Goal: Information Seeking & Learning: Learn about a topic

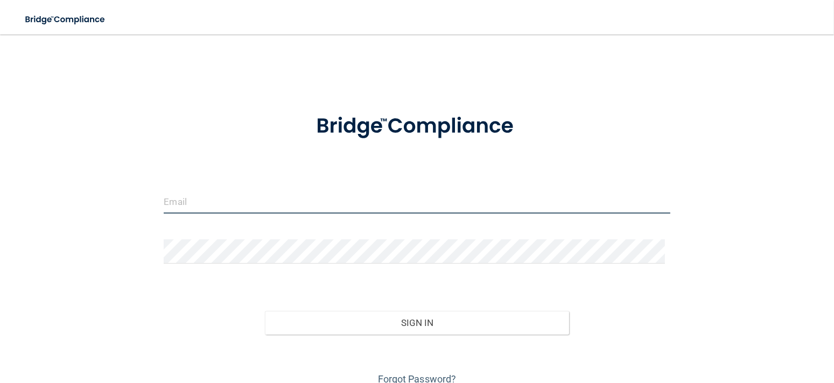
click at [189, 198] on input "email" at bounding box center [417, 202] width 506 height 24
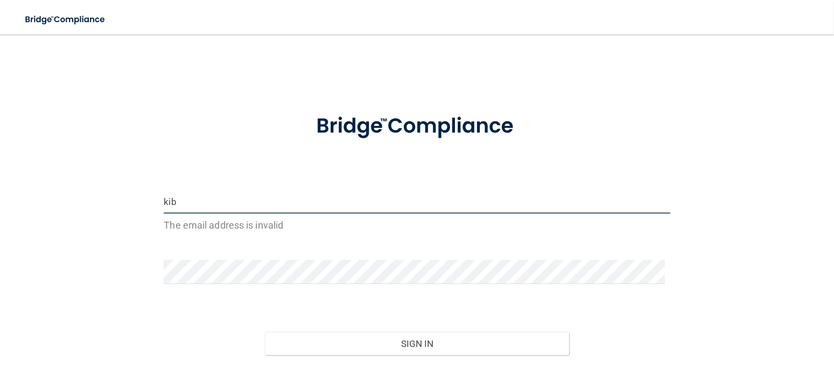
type input "[EMAIL_ADDRESS][DOMAIN_NAME]"
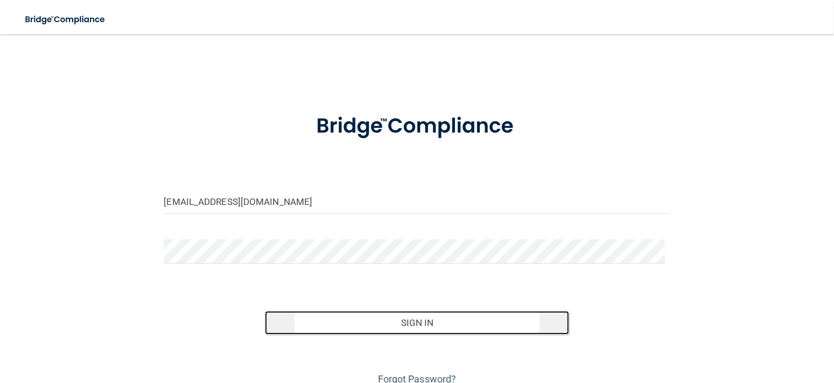
click at [360, 321] on button "Sign In" at bounding box center [417, 323] width 304 height 24
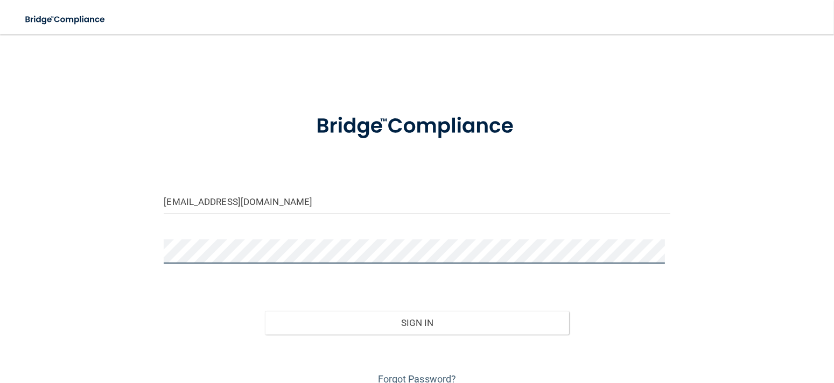
click at [265, 311] on button "Sign In" at bounding box center [417, 323] width 304 height 24
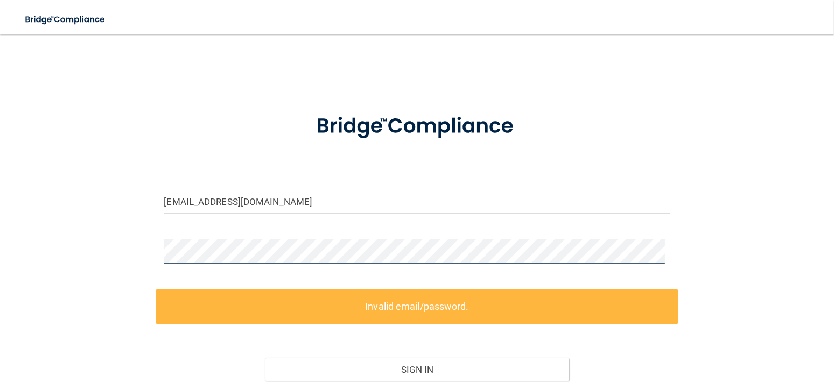
click at [117, 245] on div "[EMAIL_ADDRESS][DOMAIN_NAME] Invalid email/password. You don't have permission …" at bounding box center [417, 240] width 791 height 390
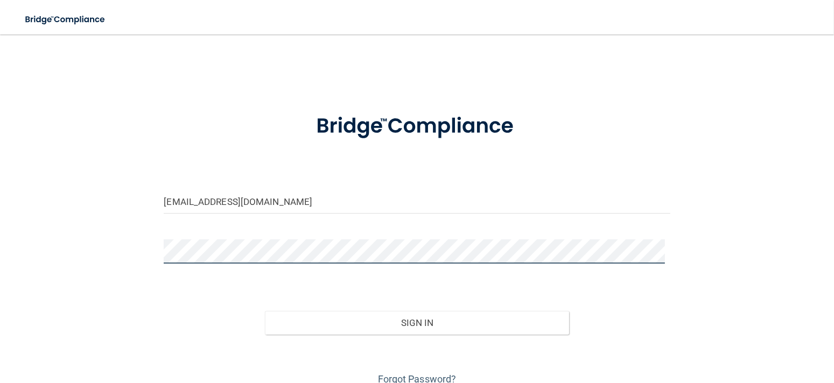
click at [265, 311] on button "Sign In" at bounding box center [417, 323] width 304 height 24
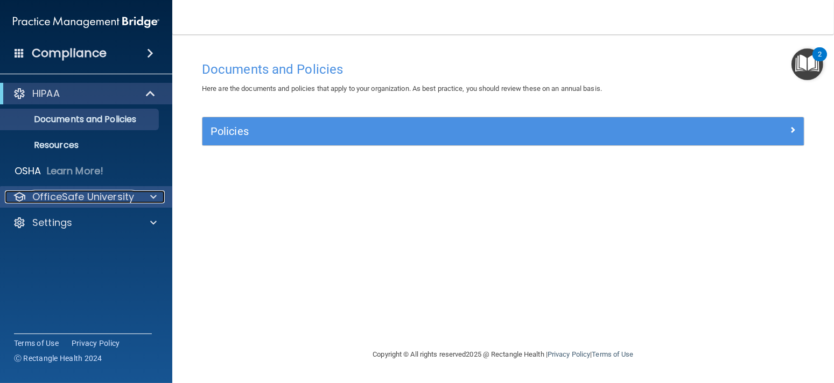
click at [81, 196] on p "OfficeSafe University" at bounding box center [83, 197] width 102 height 13
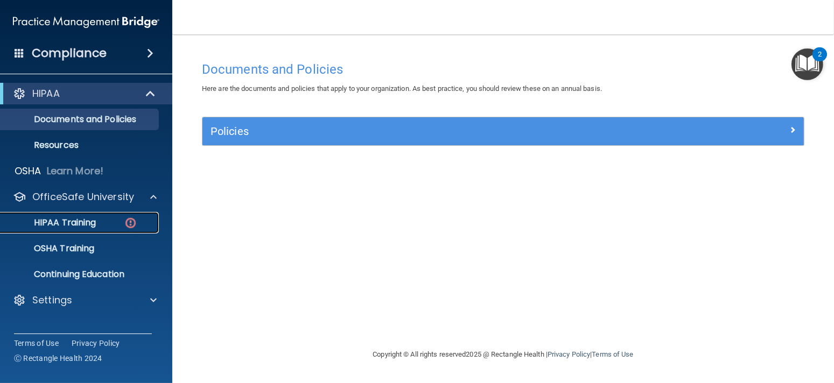
click at [76, 223] on p "HIPAA Training" at bounding box center [51, 223] width 89 height 11
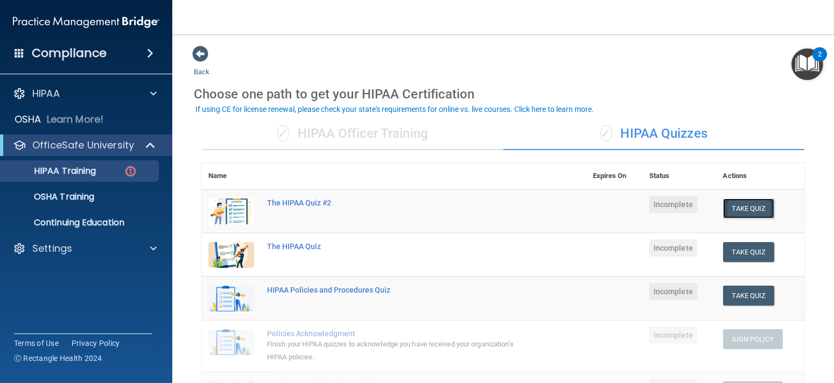
click at [749, 211] on button "Take Quiz" at bounding box center [749, 209] width 52 height 20
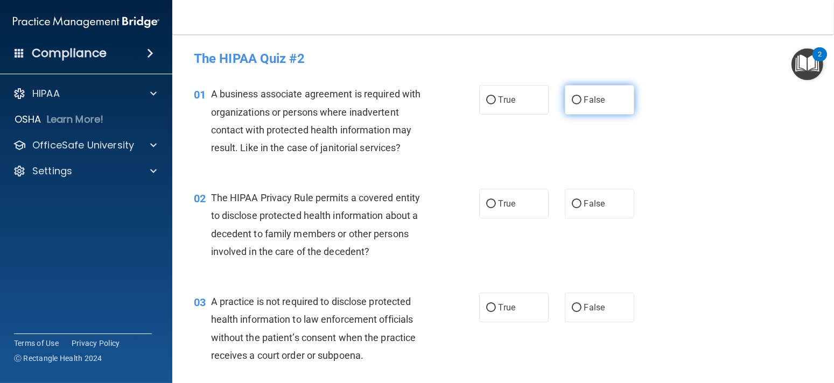
click at [584, 99] on span "False" at bounding box center [594, 100] width 21 height 10
click at [579, 99] on input "False" at bounding box center [577, 100] width 10 height 8
radio input "true"
click at [499, 200] on span "True" at bounding box center [507, 204] width 17 height 10
click at [496, 200] on input "True" at bounding box center [491, 204] width 10 height 8
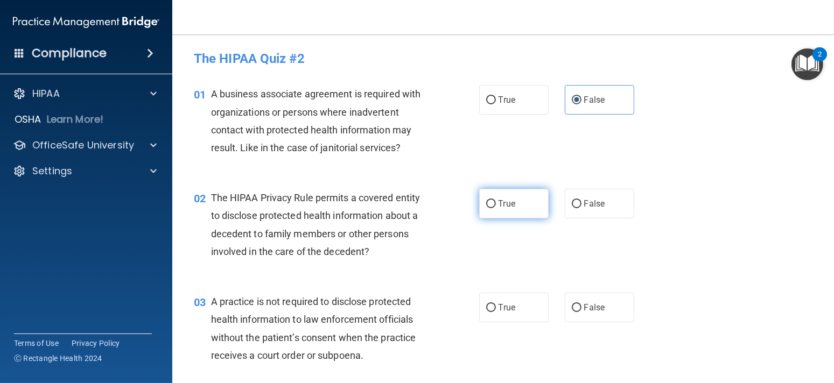
radio input "true"
click at [581, 296] on label "False" at bounding box center [599, 308] width 69 height 30
click at [581, 304] on input "False" at bounding box center [577, 308] width 10 height 8
radio input "true"
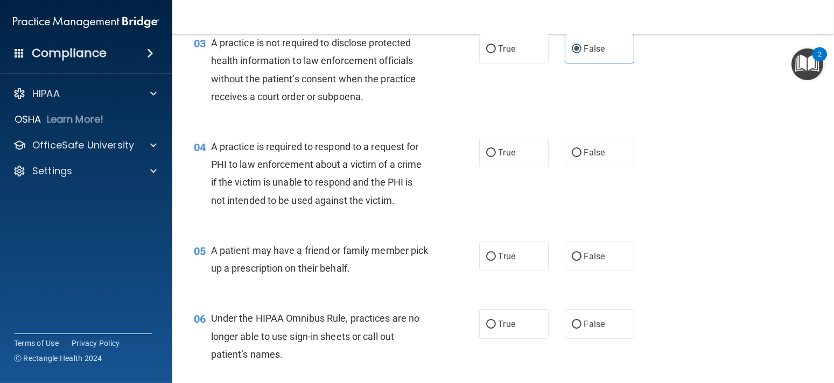
scroll to position [269, 0]
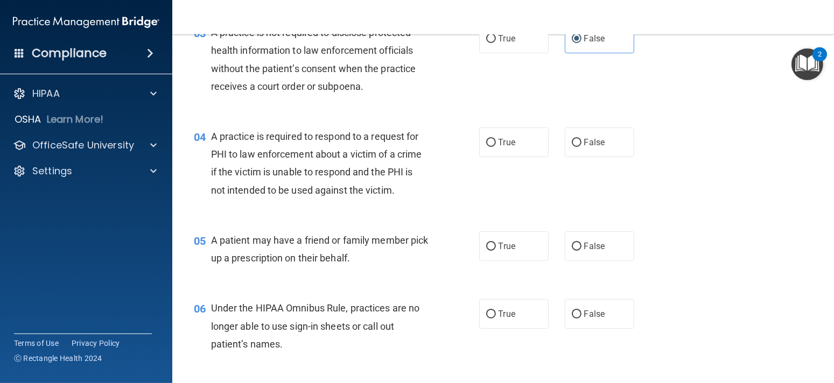
click at [506, 163] on div "04 A practice is required to respond to a request for PHI to law enforcement ab…" at bounding box center [503, 166] width 635 height 104
click at [509, 143] on span "True" at bounding box center [507, 142] width 17 height 10
click at [496, 143] on input "True" at bounding box center [491, 143] width 10 height 8
radio input "true"
click at [500, 256] on label "True" at bounding box center [513, 247] width 69 height 30
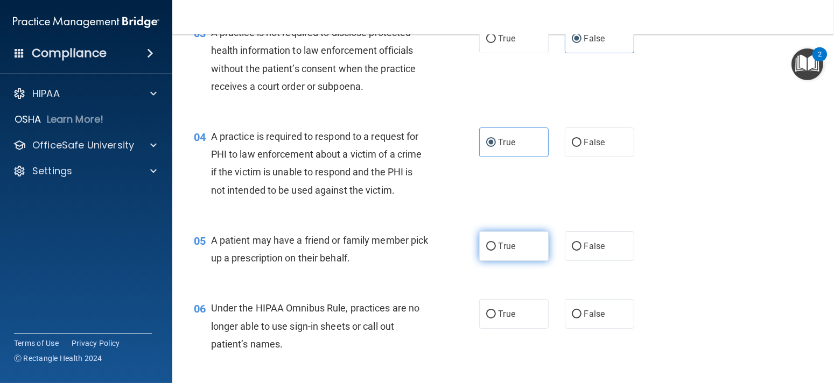
click at [496, 251] on input "True" at bounding box center [491, 247] width 10 height 8
radio input "true"
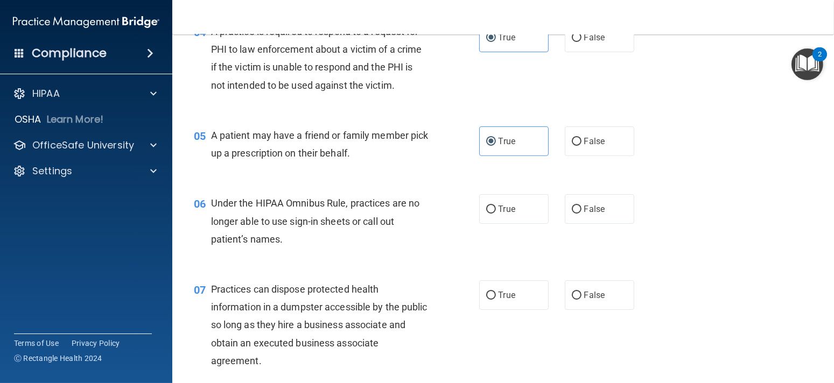
scroll to position [377, 0]
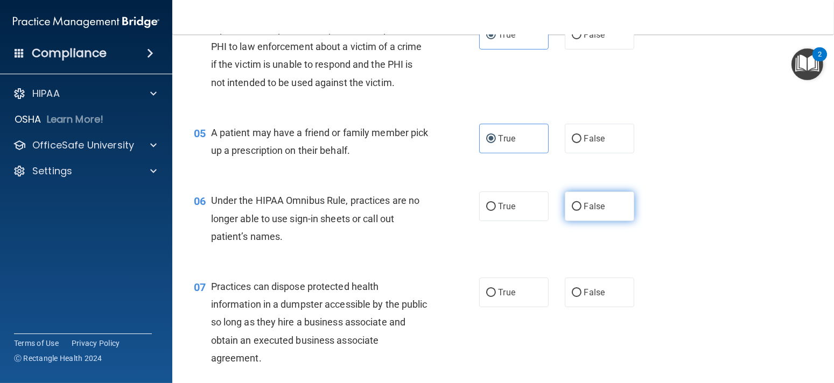
click at [590, 210] on span "False" at bounding box center [594, 206] width 21 height 10
click at [582, 210] on input "False" at bounding box center [577, 207] width 10 height 8
radio input "true"
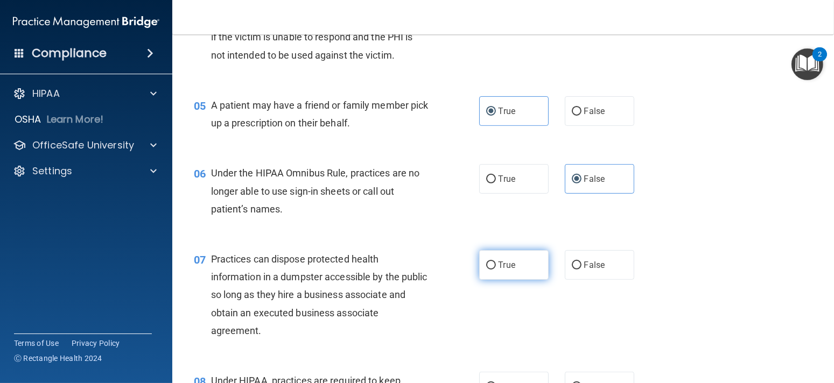
scroll to position [431, 0]
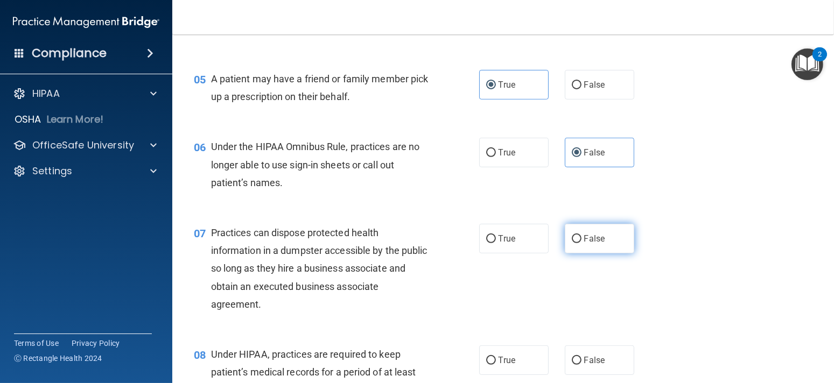
click at [595, 231] on label "False" at bounding box center [599, 239] width 69 height 30
click at [582, 235] on input "False" at bounding box center [577, 239] width 10 height 8
radio input "true"
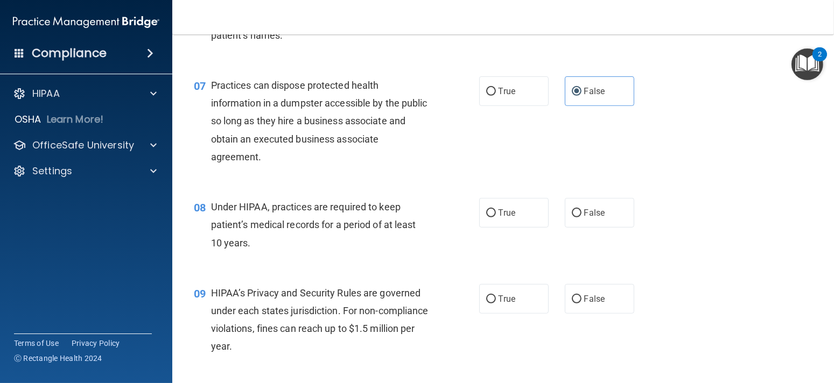
scroll to position [592, 0]
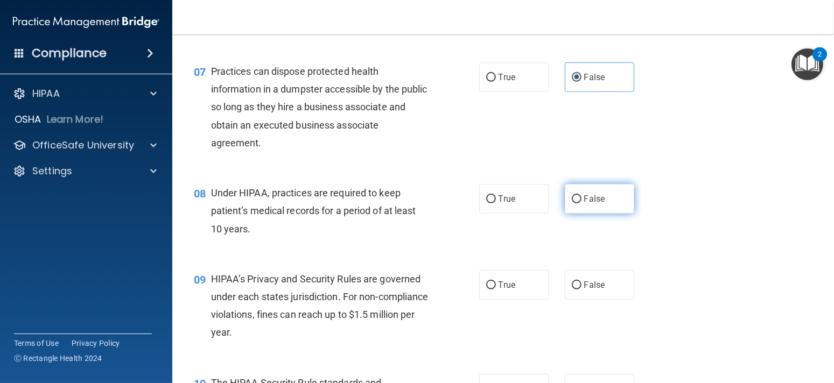
click at [597, 211] on label "False" at bounding box center [599, 199] width 69 height 30
click at [582, 204] on input "False" at bounding box center [577, 200] width 10 height 8
radio input "true"
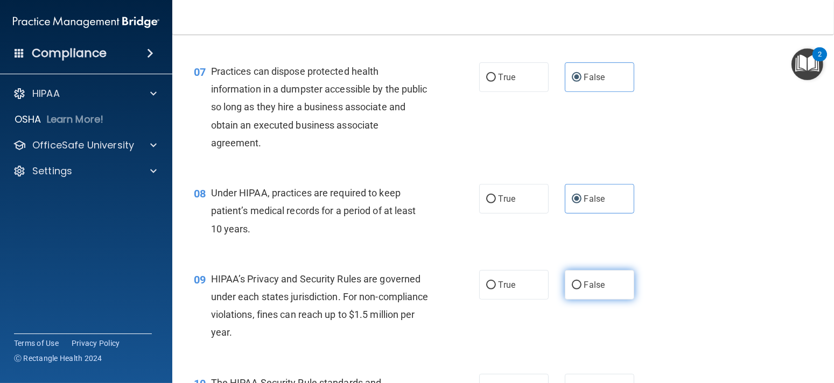
click at [598, 292] on label "False" at bounding box center [599, 285] width 69 height 30
click at [582, 290] on input "False" at bounding box center [577, 286] width 10 height 8
radio input "true"
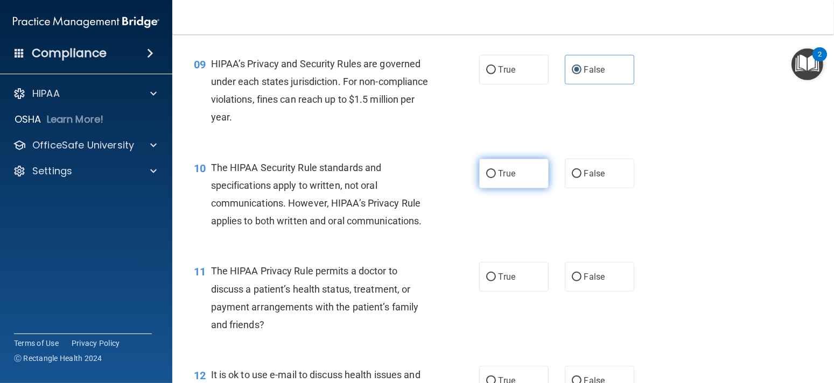
click at [505, 177] on span "True" at bounding box center [507, 174] width 17 height 10
click at [496, 177] on input "True" at bounding box center [491, 174] width 10 height 8
radio input "true"
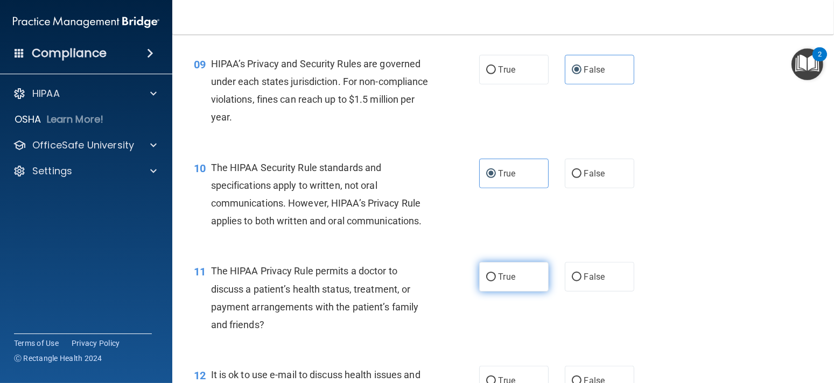
click at [525, 275] on label "True" at bounding box center [513, 277] width 69 height 30
click at [496, 275] on input "True" at bounding box center [491, 278] width 10 height 8
radio input "true"
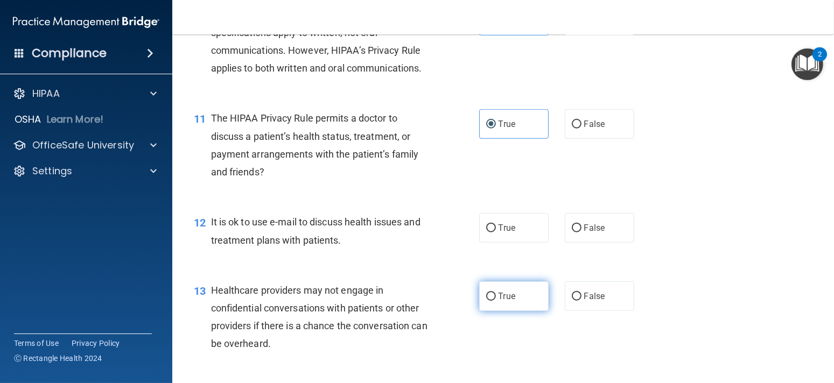
scroll to position [970, 0]
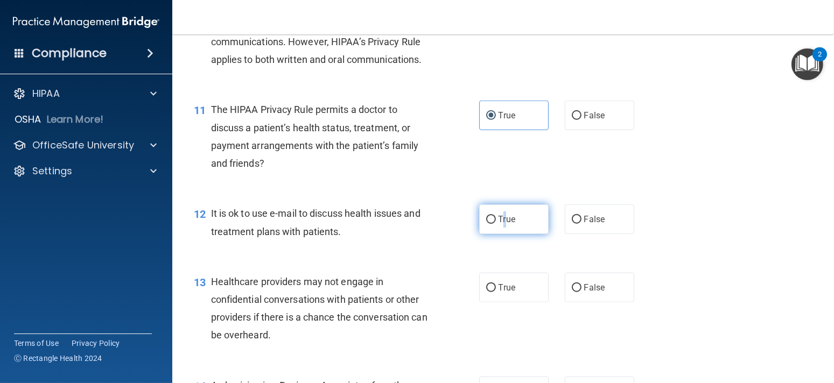
click at [500, 222] on span "True" at bounding box center [507, 219] width 17 height 10
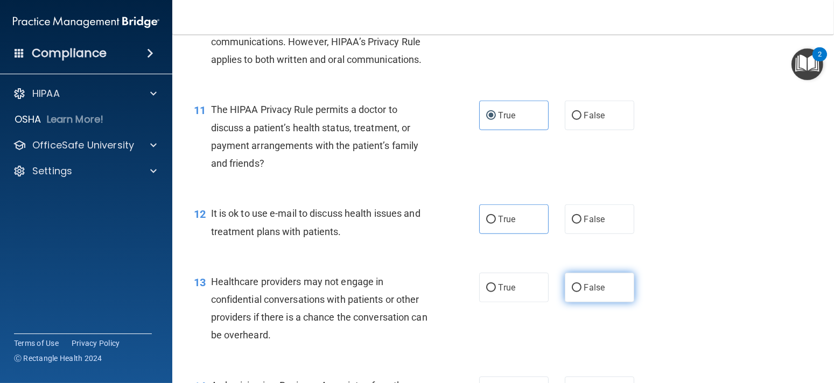
click at [594, 284] on span "False" at bounding box center [594, 288] width 21 height 10
click at [582, 284] on input "False" at bounding box center [577, 288] width 10 height 8
radio input "true"
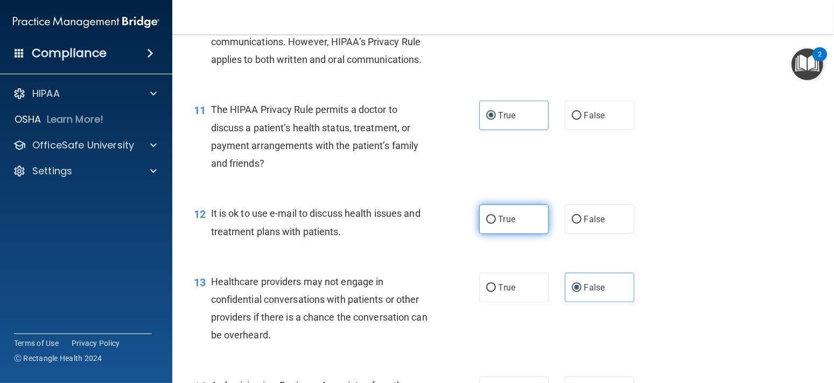
click at [486, 220] on input "True" at bounding box center [491, 220] width 10 height 8
radio input "true"
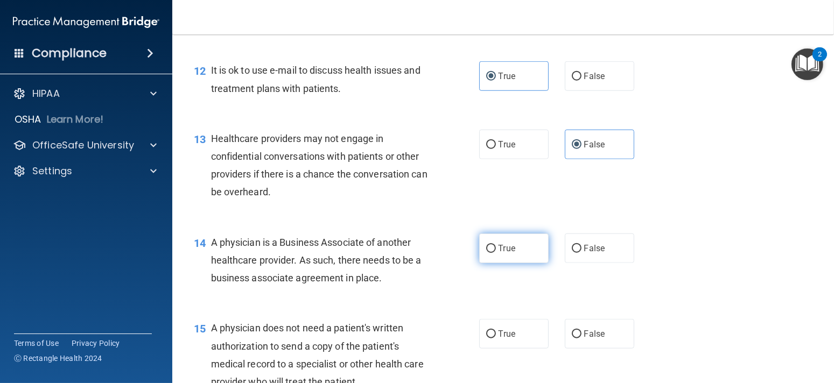
scroll to position [1131, 0]
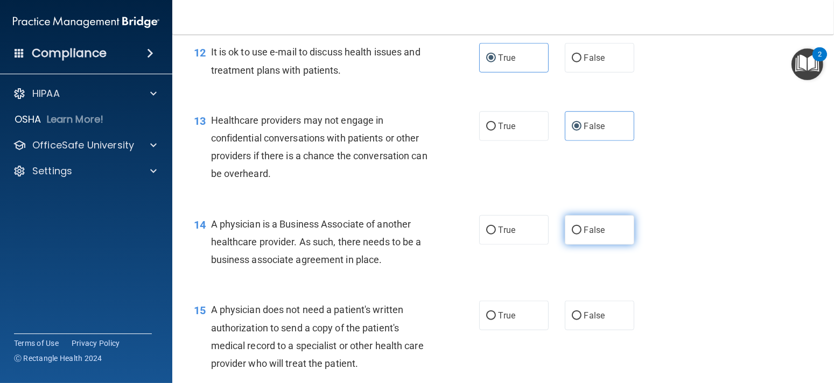
click at [580, 236] on label "False" at bounding box center [599, 230] width 69 height 30
click at [580, 235] on input "False" at bounding box center [577, 231] width 10 height 8
radio input "true"
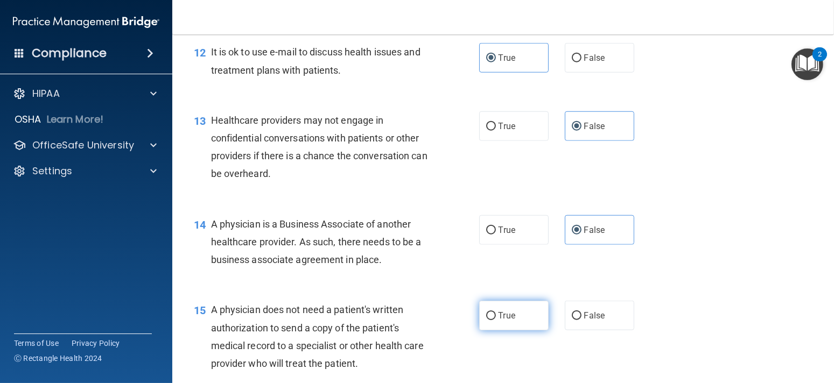
click at [500, 325] on label "True" at bounding box center [513, 316] width 69 height 30
click at [496, 320] on input "True" at bounding box center [491, 316] width 10 height 8
radio input "true"
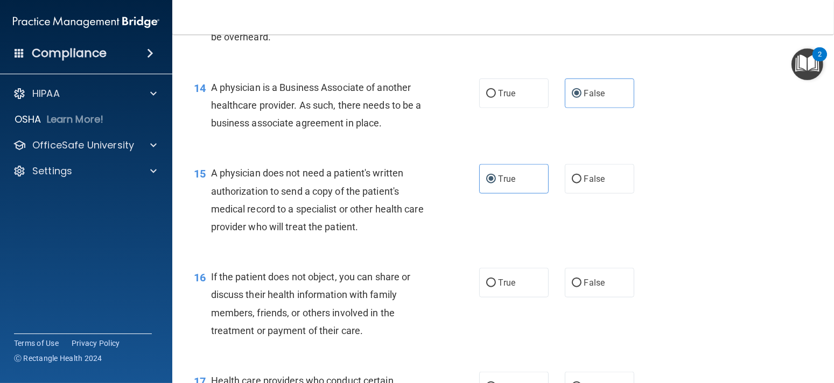
scroll to position [1293, 0]
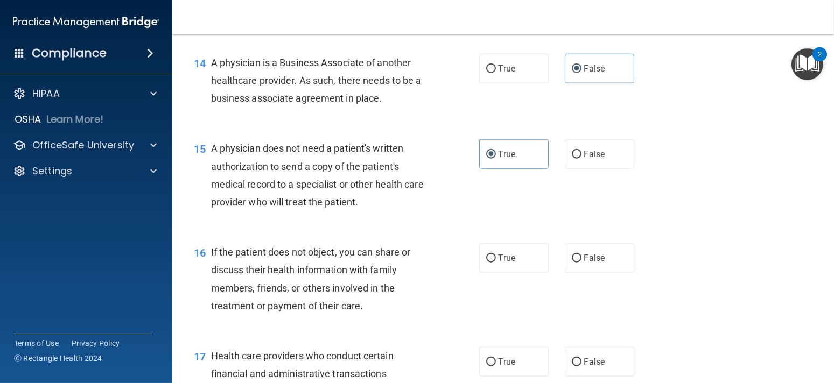
drag, startPoint x: 505, startPoint y: 254, endPoint x: 515, endPoint y: 299, distance: 46.4
click at [505, 255] on span "True" at bounding box center [507, 258] width 17 height 10
click at [496, 255] on input "True" at bounding box center [491, 259] width 10 height 8
radio input "true"
click at [513, 355] on label "True" at bounding box center [513, 362] width 69 height 30
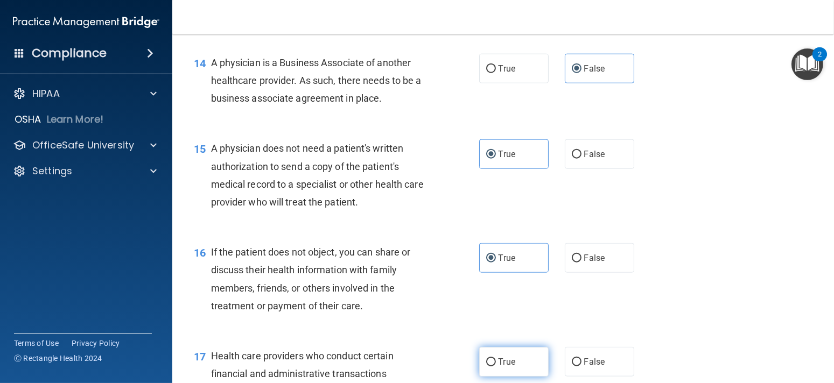
click at [496, 359] on input "True" at bounding box center [491, 363] width 10 height 8
radio input "true"
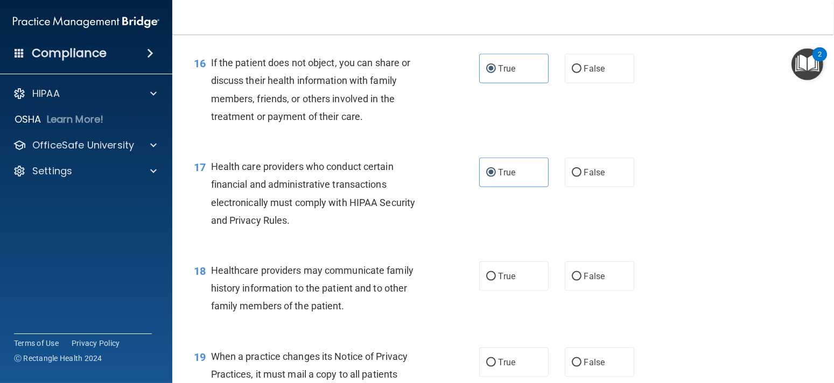
scroll to position [1562, 0]
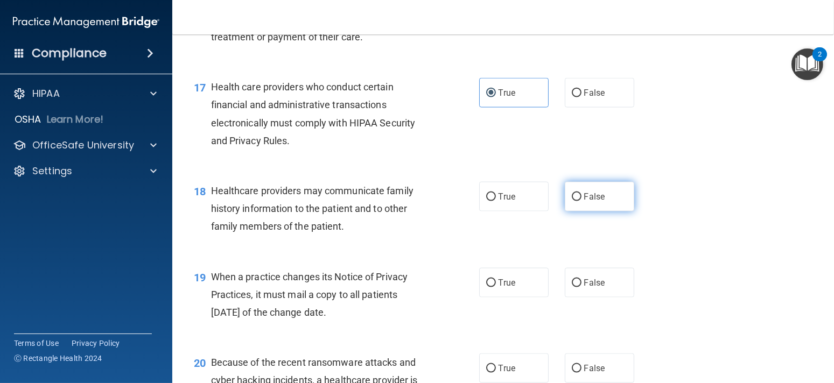
click at [585, 201] on span "False" at bounding box center [594, 197] width 21 height 10
click at [582, 201] on input "False" at bounding box center [577, 197] width 10 height 8
radio input "true"
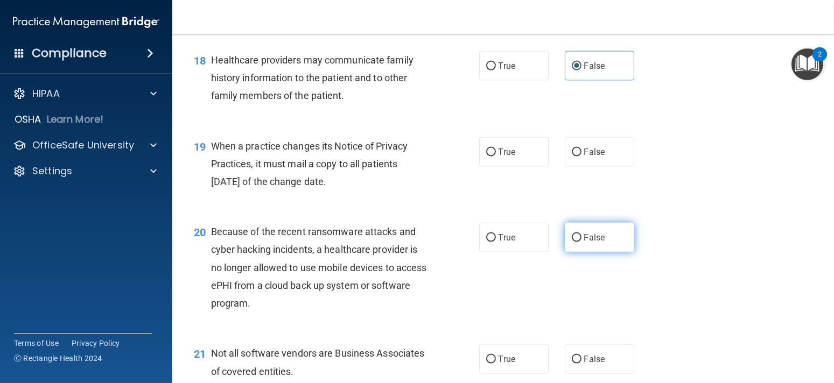
scroll to position [1724, 0]
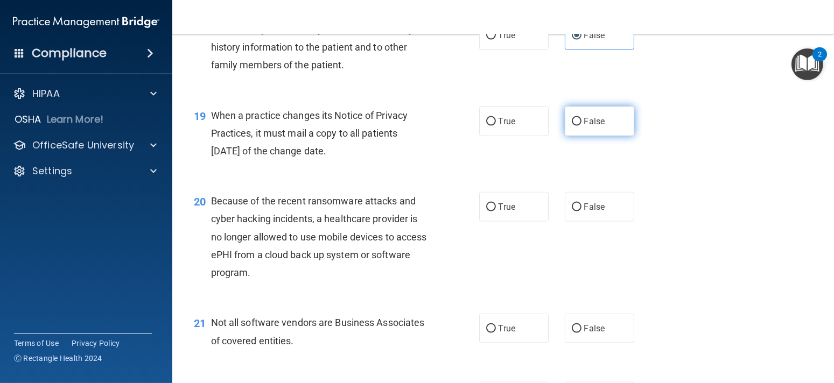
click at [584, 129] on label "False" at bounding box center [599, 122] width 69 height 30
click at [582, 126] on input "False" at bounding box center [577, 122] width 10 height 8
radio input "true"
click at [602, 179] on div "20 Because of the recent ransomware attacks and cyber hacking incidents, a heal…" at bounding box center [503, 240] width 635 height 122
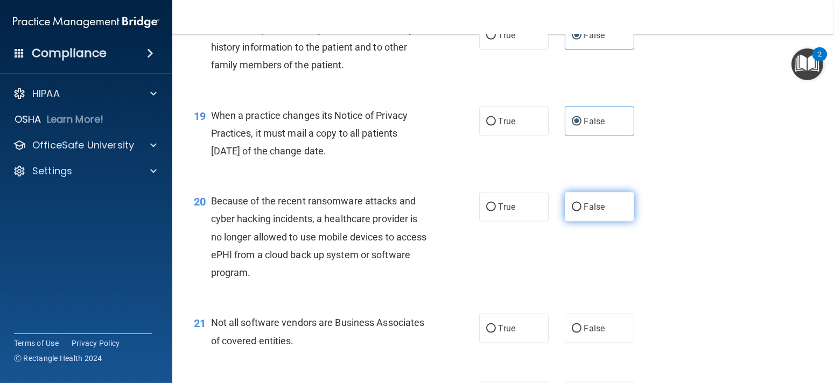
click at [602, 199] on label "False" at bounding box center [599, 207] width 69 height 30
click at [582, 204] on input "False" at bounding box center [577, 208] width 10 height 8
radio input "true"
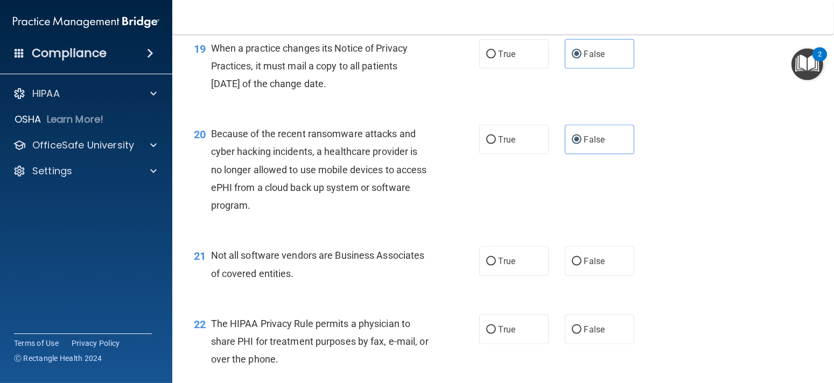
scroll to position [1885, 0]
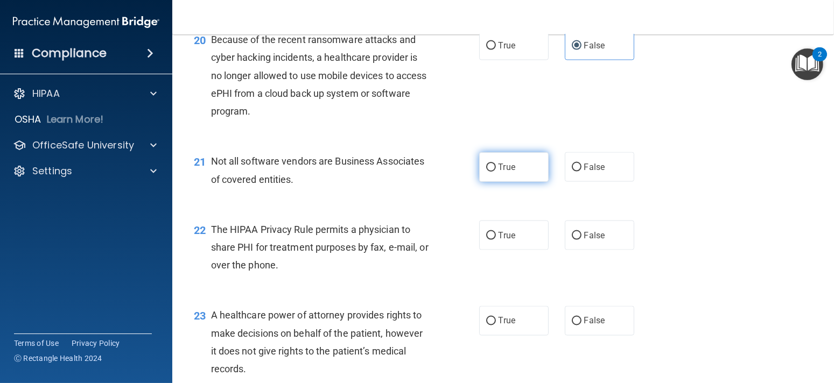
click at [498, 174] on label "True" at bounding box center [513, 167] width 69 height 30
click at [496, 172] on input "True" at bounding box center [491, 168] width 10 height 8
radio input "true"
click at [502, 253] on div "22 The HIPAA Privacy Rule permits a physician to share PHI for treatment purpos…" at bounding box center [503, 250] width 635 height 86
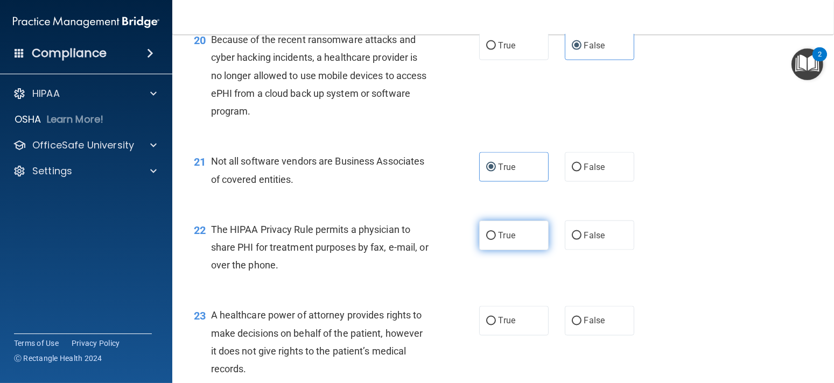
click at [513, 232] on label "True" at bounding box center [513, 236] width 69 height 30
click at [496, 232] on input "True" at bounding box center [491, 236] width 10 height 8
radio input "true"
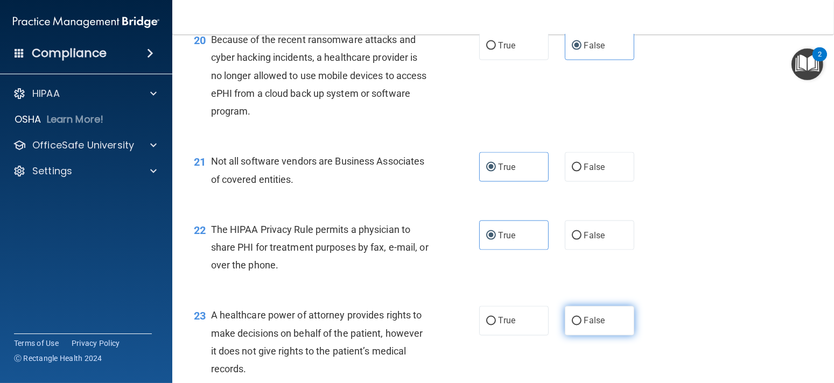
click at [584, 320] on span "False" at bounding box center [594, 321] width 21 height 10
click at [582, 320] on input "False" at bounding box center [577, 322] width 10 height 8
radio input "true"
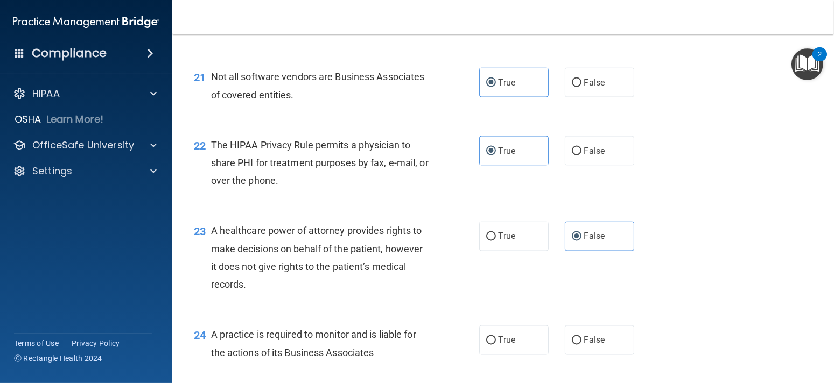
scroll to position [2154, 0]
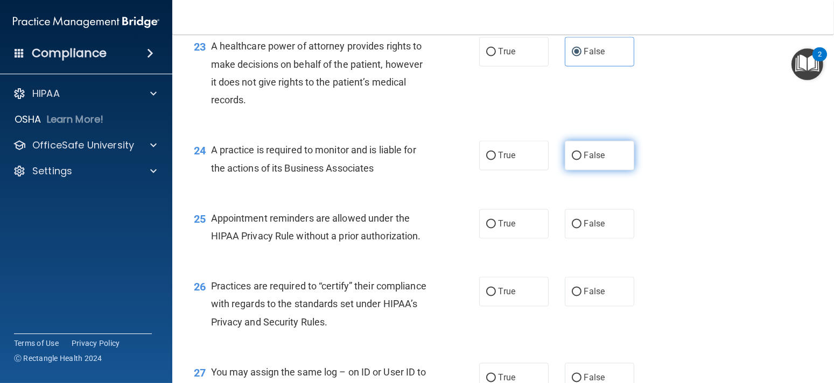
click at [584, 160] on span "False" at bounding box center [594, 156] width 21 height 10
click at [582, 160] on input "False" at bounding box center [577, 156] width 10 height 8
radio input "true"
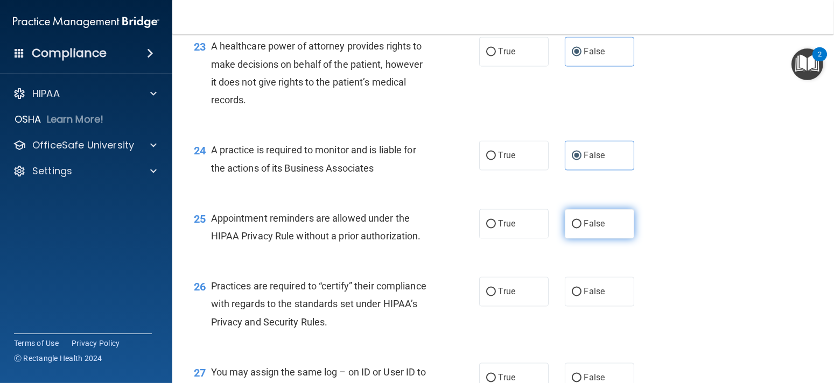
click at [579, 235] on label "False" at bounding box center [599, 225] width 69 height 30
click at [579, 229] on input "False" at bounding box center [577, 225] width 10 height 8
radio input "true"
click at [522, 221] on label "True" at bounding box center [513, 225] width 69 height 30
click at [496, 221] on input "True" at bounding box center [491, 225] width 10 height 8
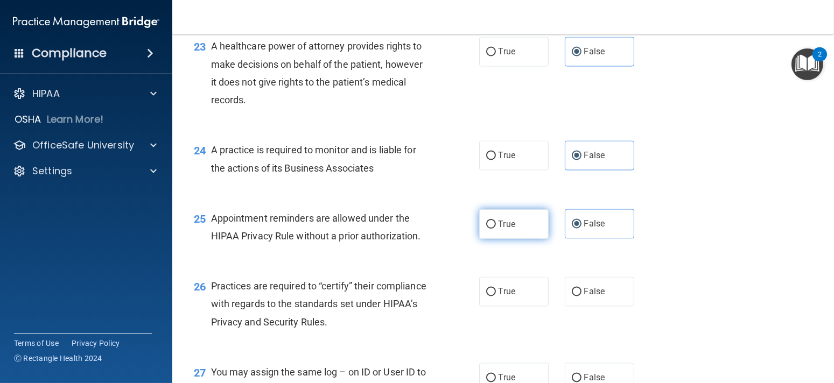
radio input "true"
radio input "false"
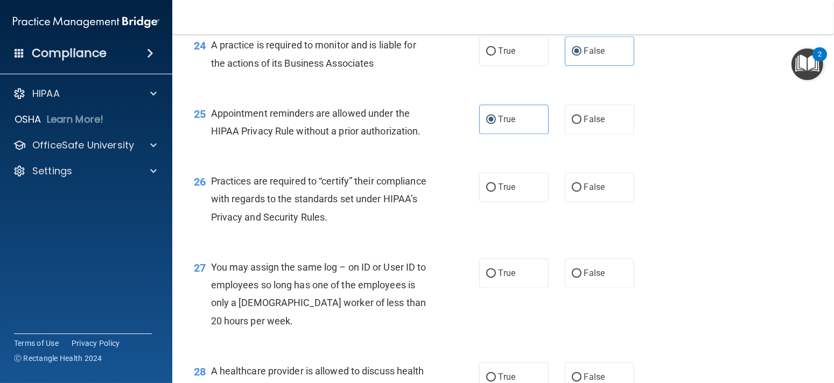
scroll to position [2262, 0]
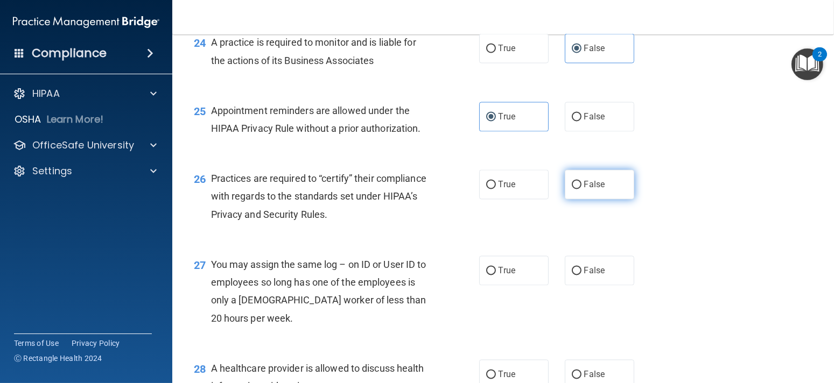
click at [612, 179] on label "False" at bounding box center [599, 185] width 69 height 30
click at [582, 181] on input "False" at bounding box center [577, 185] width 10 height 8
radio input "true"
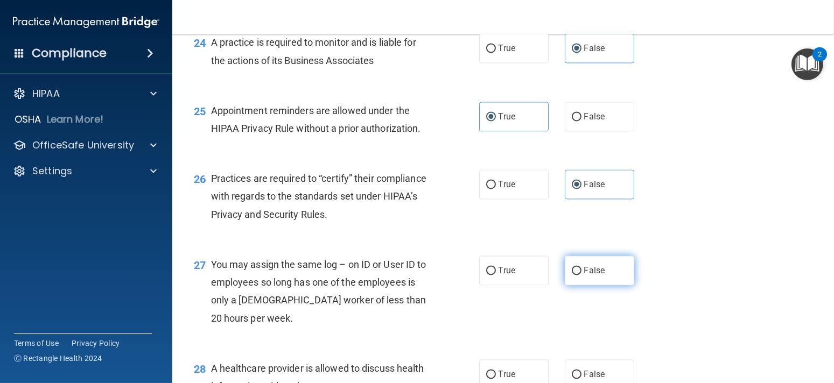
click at [602, 267] on label "False" at bounding box center [599, 271] width 69 height 30
click at [582, 267] on input "False" at bounding box center [577, 271] width 10 height 8
radio input "true"
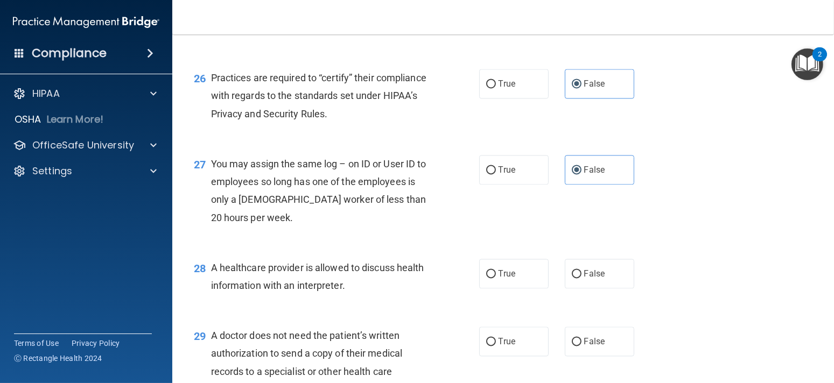
scroll to position [2370, 0]
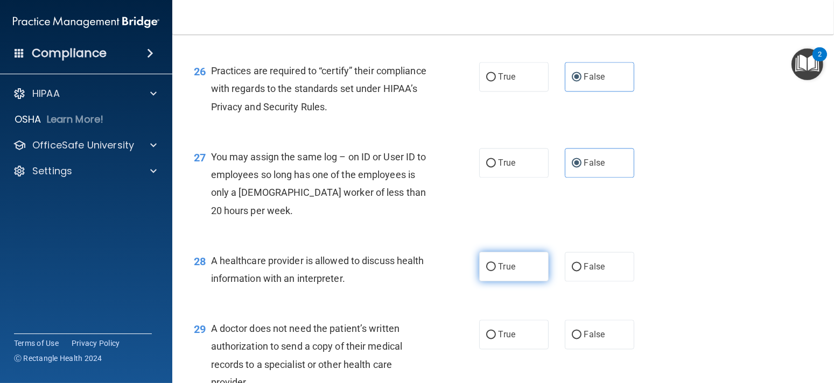
click at [513, 271] on label "True" at bounding box center [513, 267] width 69 height 30
click at [496, 271] on input "True" at bounding box center [491, 267] width 10 height 8
radio input "true"
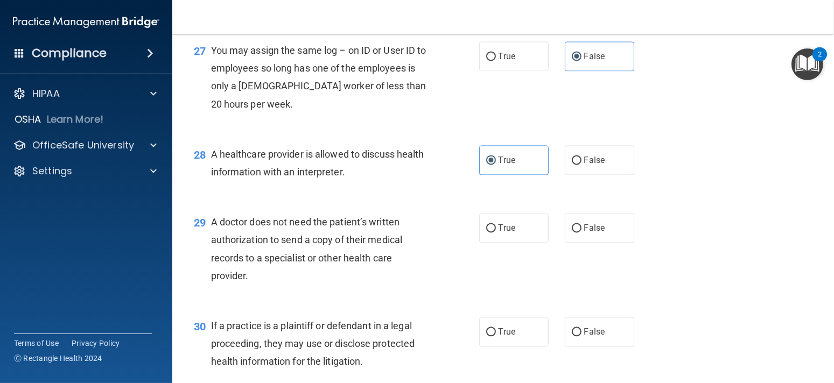
scroll to position [2478, 0]
click at [516, 232] on label "True" at bounding box center [513, 227] width 69 height 30
click at [496, 232] on input "True" at bounding box center [491, 228] width 10 height 8
radio input "true"
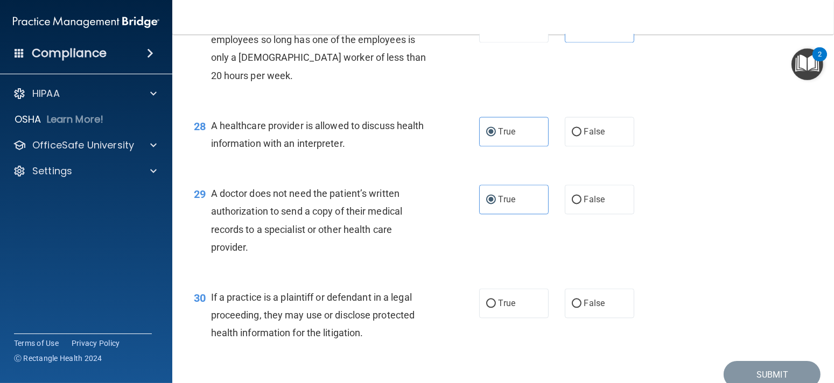
scroll to position [2552, 0]
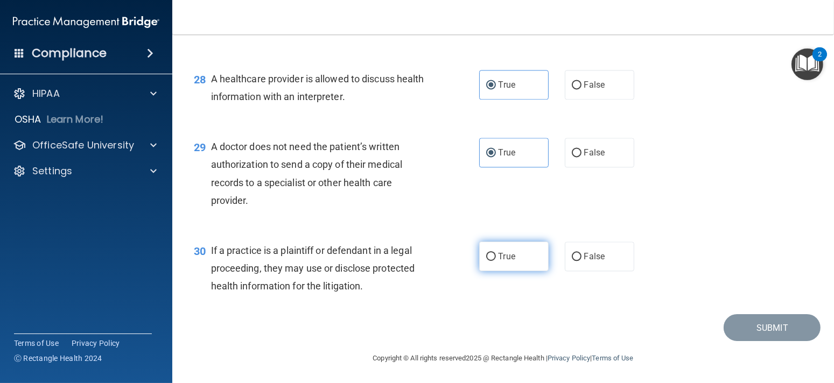
click at [520, 251] on label "True" at bounding box center [513, 257] width 69 height 30
click at [496, 253] on input "True" at bounding box center [491, 257] width 10 height 8
radio input "true"
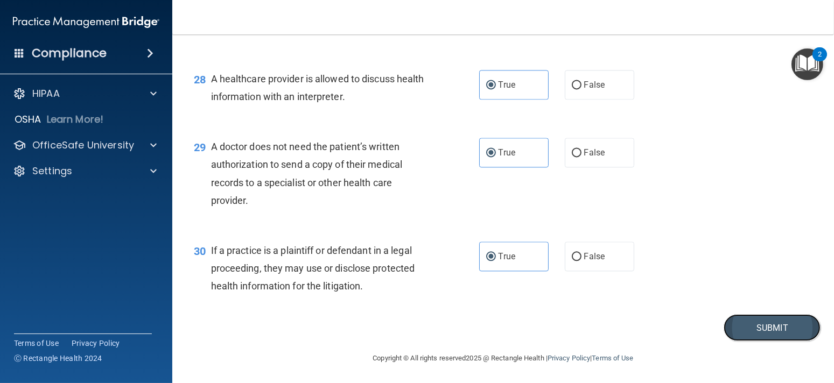
click at [771, 323] on button "Submit" at bounding box center [772, 328] width 97 height 27
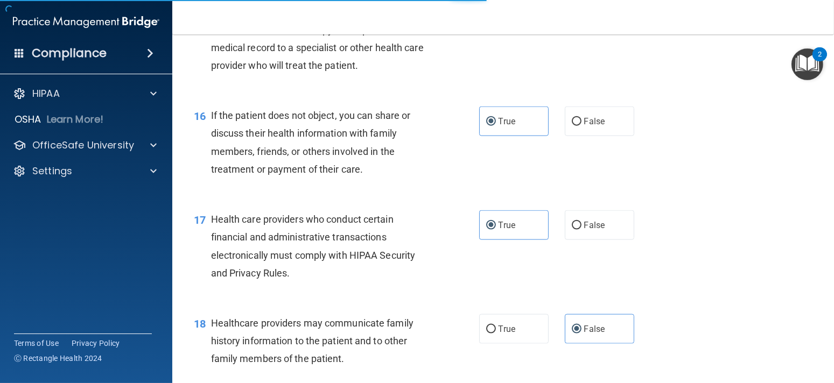
scroll to position [1367, 0]
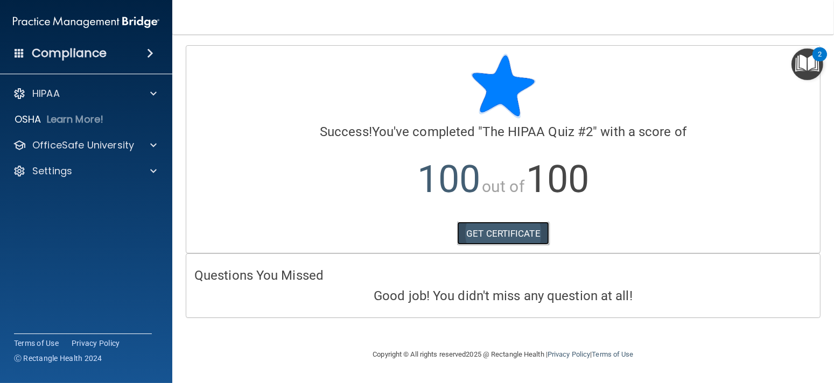
click at [508, 236] on link "GET CERTIFICATE" at bounding box center [503, 234] width 92 height 24
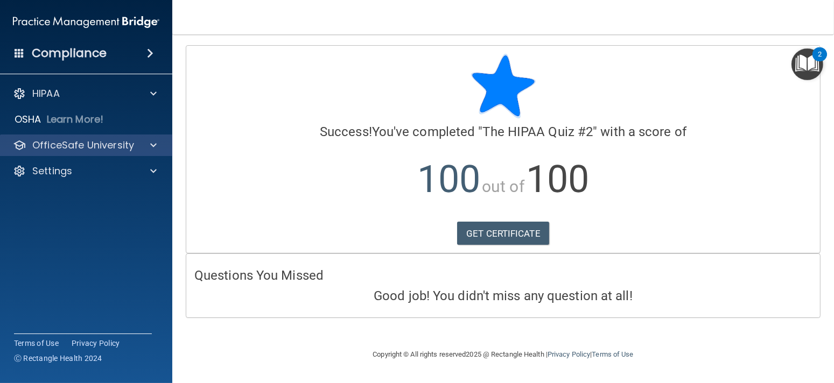
click at [68, 155] on div "OfficeSafe University" at bounding box center [86, 146] width 173 height 22
click at [89, 148] on p "OfficeSafe University" at bounding box center [83, 145] width 102 height 13
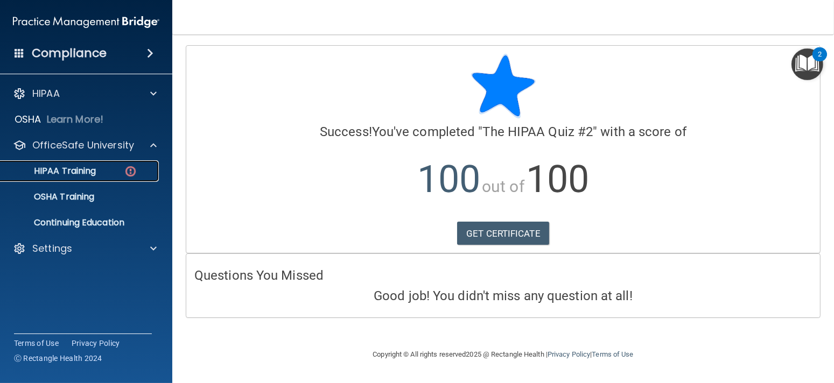
click at [96, 170] on div "HIPAA Training" at bounding box center [80, 171] width 147 height 11
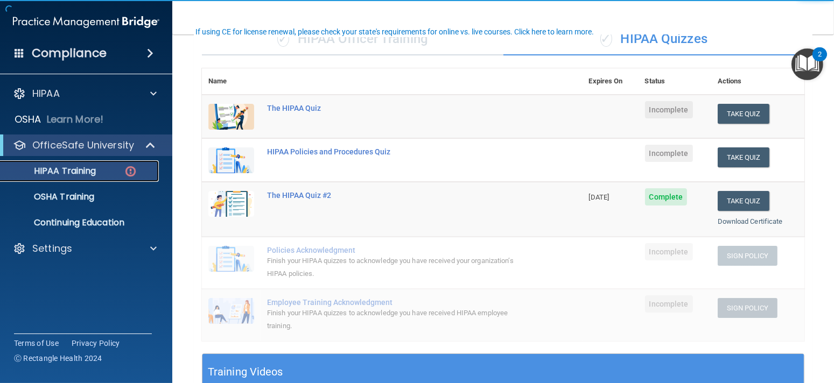
scroll to position [108, 0]
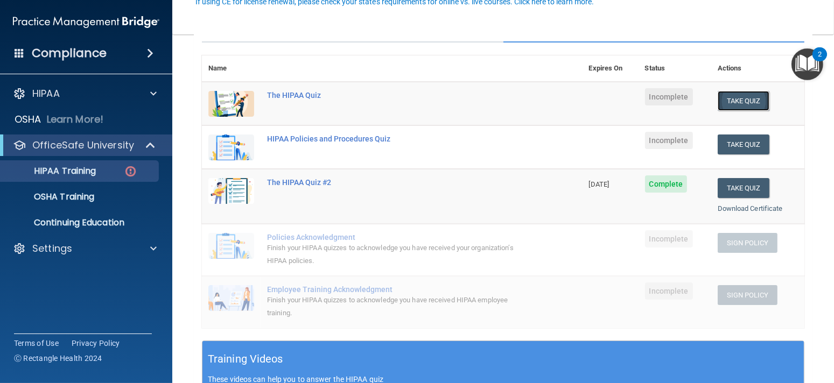
click at [728, 106] on button "Take Quiz" at bounding box center [744, 101] width 52 height 20
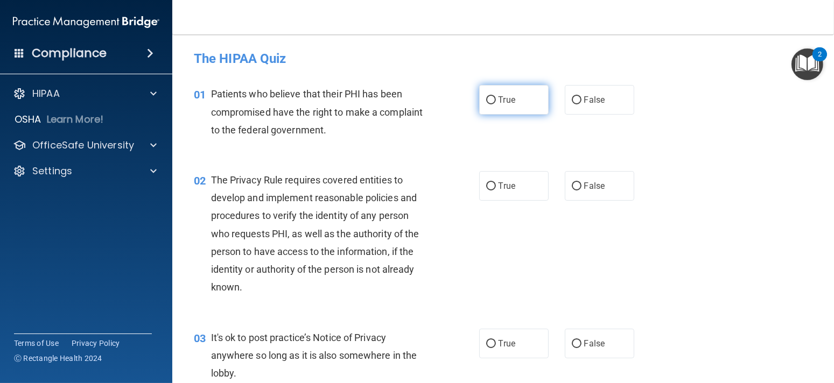
click at [498, 109] on label "True" at bounding box center [513, 100] width 69 height 30
click at [496, 104] on input "True" at bounding box center [491, 100] width 10 height 8
radio input "true"
click at [505, 187] on span "True" at bounding box center [507, 186] width 17 height 10
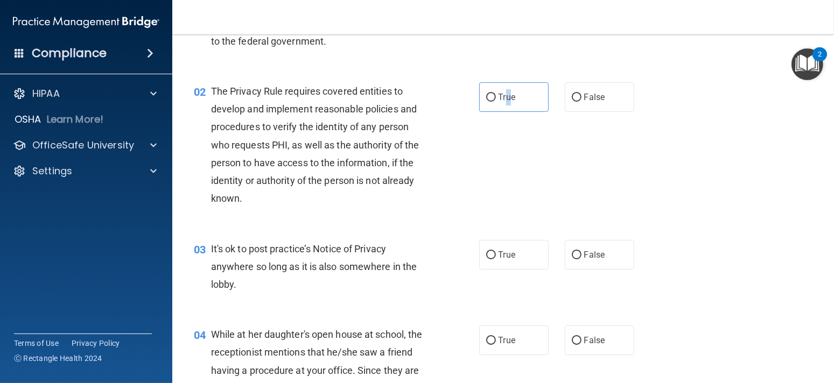
scroll to position [108, 0]
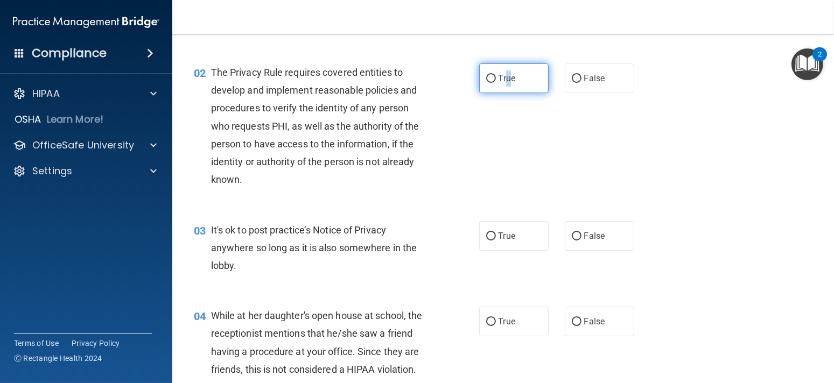
click at [487, 79] on input "True" at bounding box center [491, 79] width 10 height 8
radio input "true"
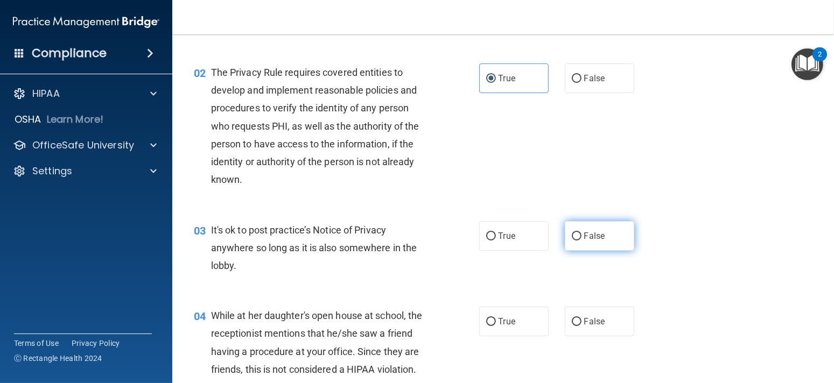
click at [576, 239] on label "False" at bounding box center [599, 236] width 69 height 30
click at [576, 239] on input "False" at bounding box center [577, 237] width 10 height 8
radio input "true"
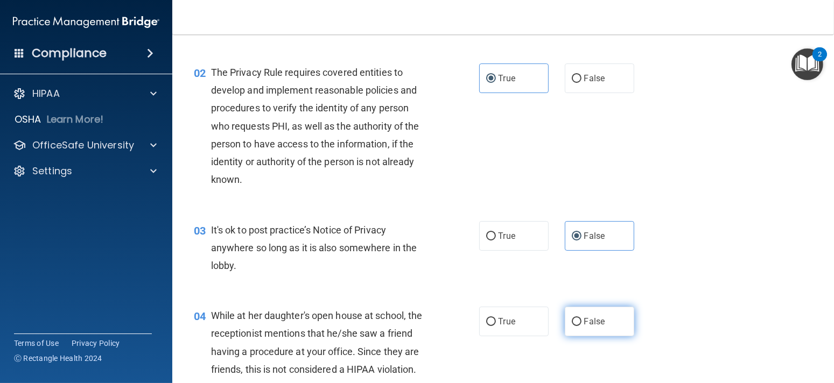
click at [565, 310] on label "False" at bounding box center [599, 322] width 69 height 30
click at [572, 318] on input "False" at bounding box center [577, 322] width 10 height 8
radio input "true"
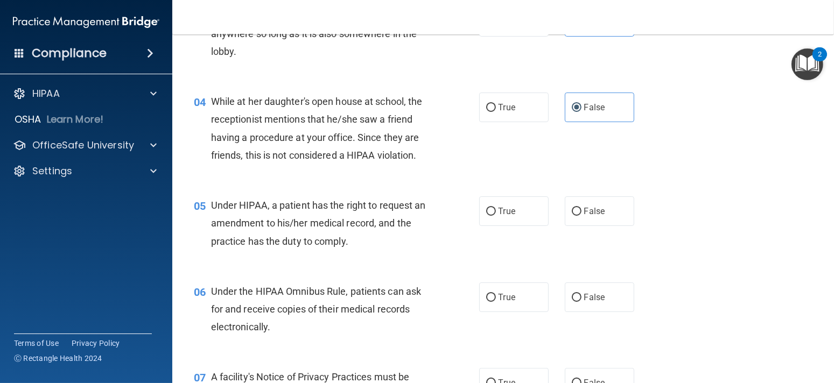
scroll to position [323, 0]
click at [592, 218] on label "False" at bounding box center [599, 211] width 69 height 30
click at [582, 215] on input "False" at bounding box center [577, 211] width 10 height 8
radio input "true"
click at [493, 309] on label "True" at bounding box center [513, 297] width 69 height 30
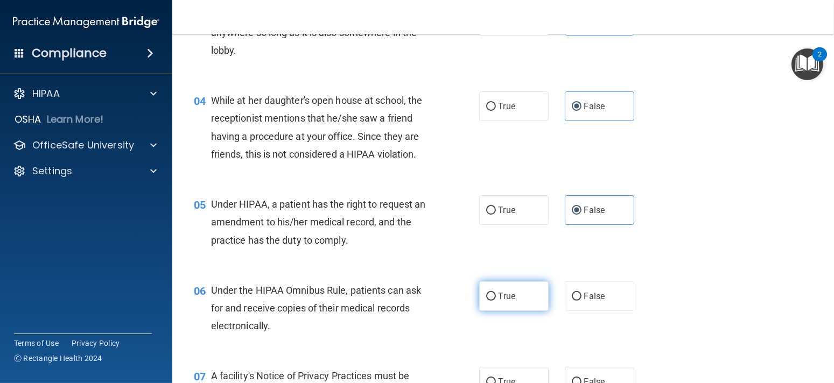
click at [493, 301] on input "True" at bounding box center [491, 297] width 10 height 8
radio input "true"
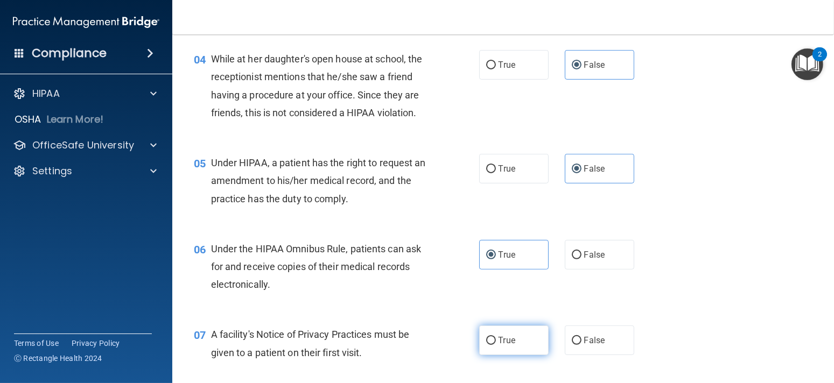
scroll to position [431, 0]
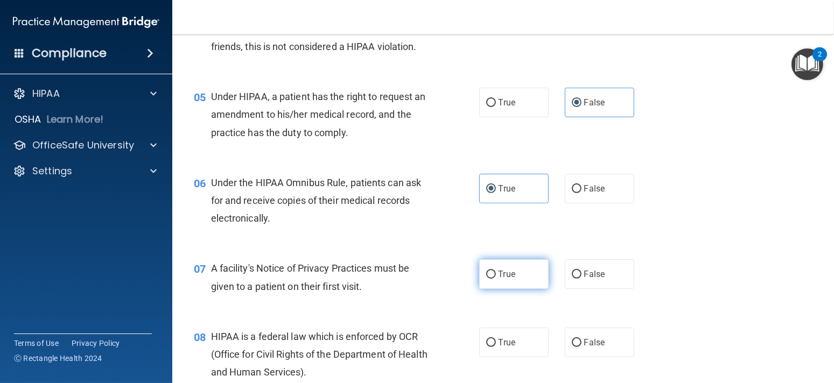
click at [506, 275] on span "True" at bounding box center [507, 274] width 17 height 10
click at [496, 275] on input "True" at bounding box center [491, 275] width 10 height 8
radio input "true"
click at [500, 344] on span "True" at bounding box center [507, 343] width 17 height 10
click at [496, 344] on input "True" at bounding box center [491, 343] width 10 height 8
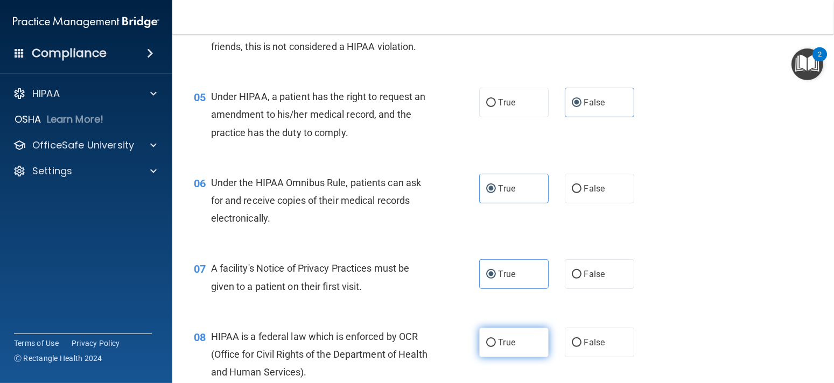
radio input "true"
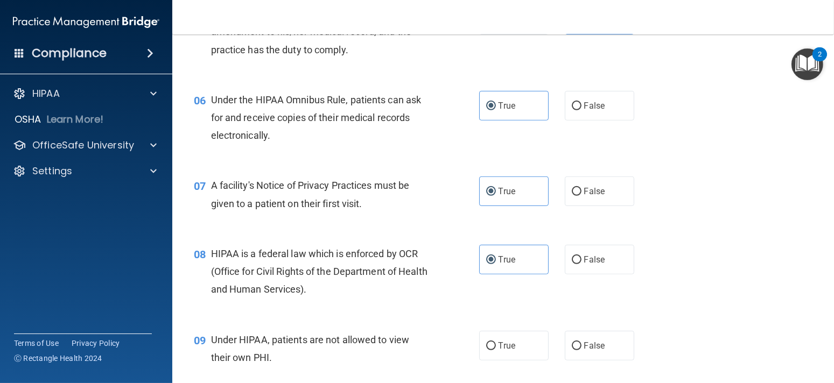
scroll to position [539, 0]
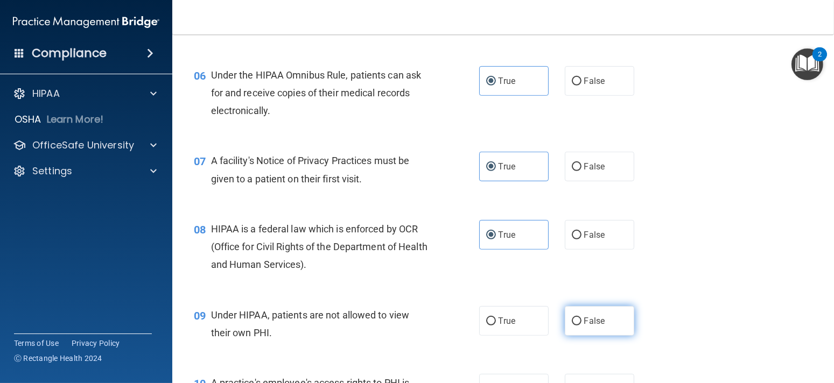
click at [584, 324] on span "False" at bounding box center [594, 321] width 21 height 10
click at [579, 324] on input "False" at bounding box center [577, 322] width 10 height 8
radio input "true"
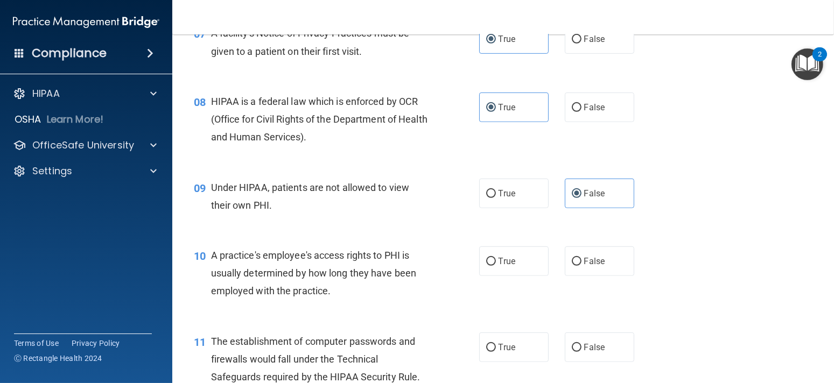
scroll to position [700, 0]
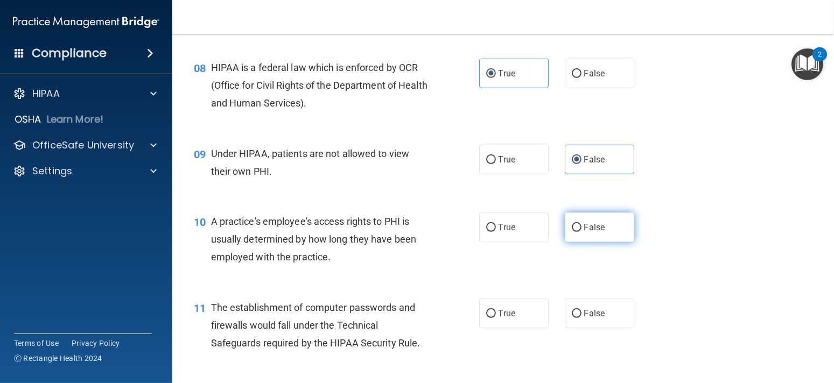
click at [598, 226] on span "False" at bounding box center [594, 227] width 21 height 10
click at [582, 226] on input "False" at bounding box center [577, 228] width 10 height 8
radio input "true"
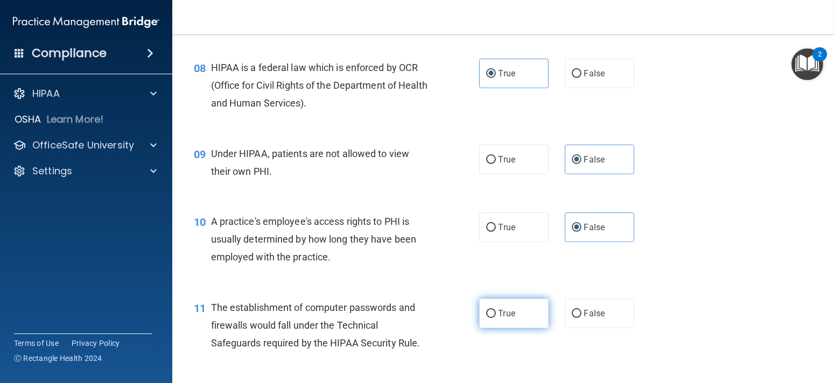
click at [493, 314] on label "True" at bounding box center [513, 314] width 69 height 30
click at [493, 314] on input "True" at bounding box center [491, 314] width 10 height 8
radio input "true"
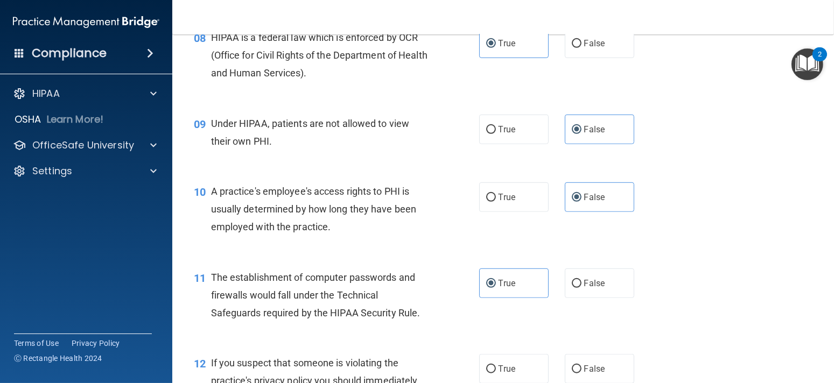
scroll to position [754, 0]
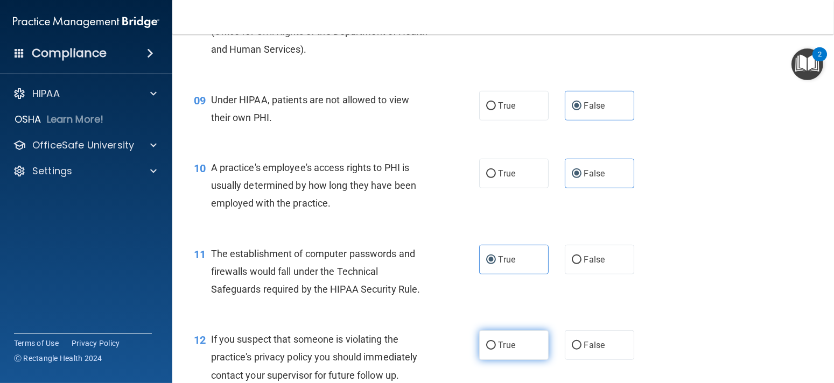
click at [500, 333] on label "True" at bounding box center [513, 346] width 69 height 30
click at [496, 342] on input "True" at bounding box center [491, 346] width 10 height 8
radio input "true"
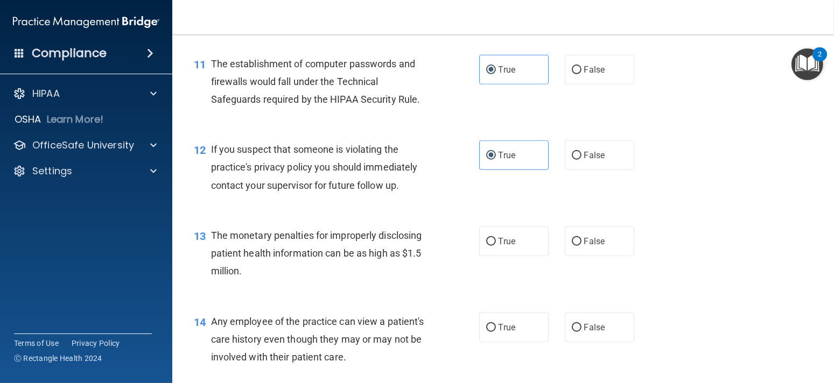
scroll to position [970, 0]
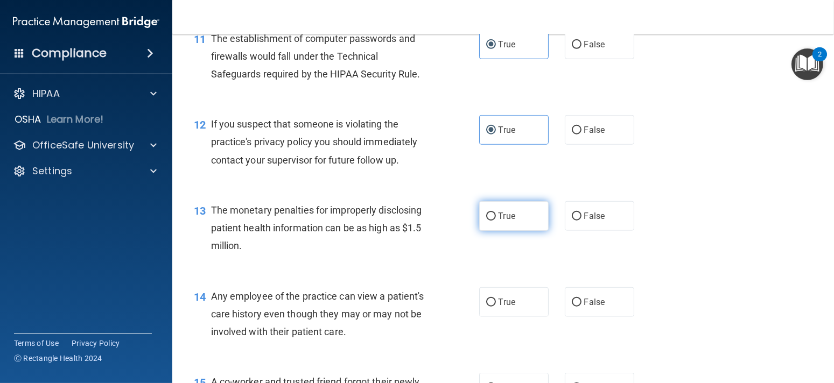
click at [513, 221] on label "True" at bounding box center [513, 216] width 69 height 30
click at [496, 221] on input "True" at bounding box center [491, 217] width 10 height 8
radio input "true"
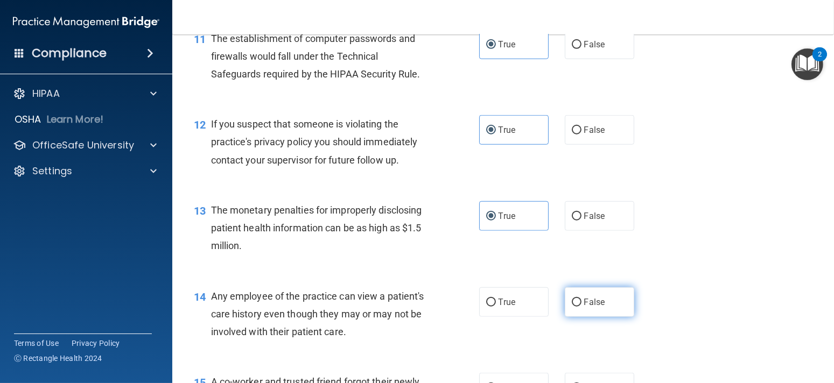
click at [572, 290] on label "False" at bounding box center [599, 303] width 69 height 30
click at [572, 299] on input "False" at bounding box center [577, 303] width 10 height 8
radio input "true"
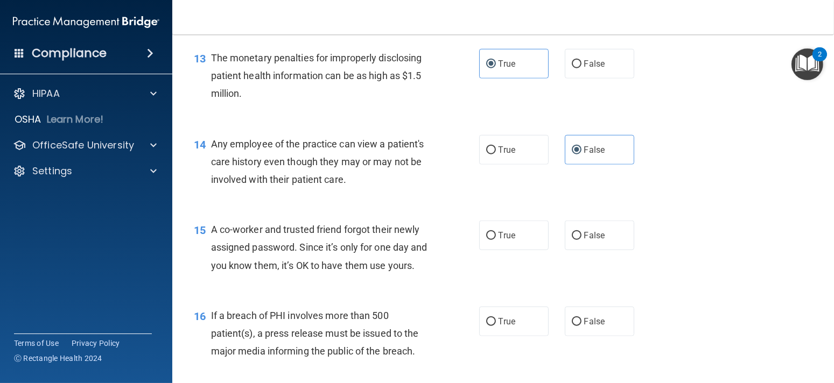
scroll to position [1131, 0]
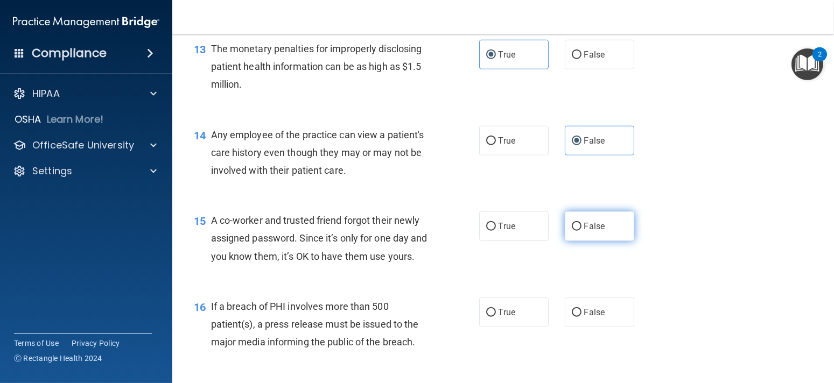
click at [590, 228] on span "False" at bounding box center [594, 226] width 21 height 10
click at [582, 228] on input "False" at bounding box center [577, 227] width 10 height 8
radio input "true"
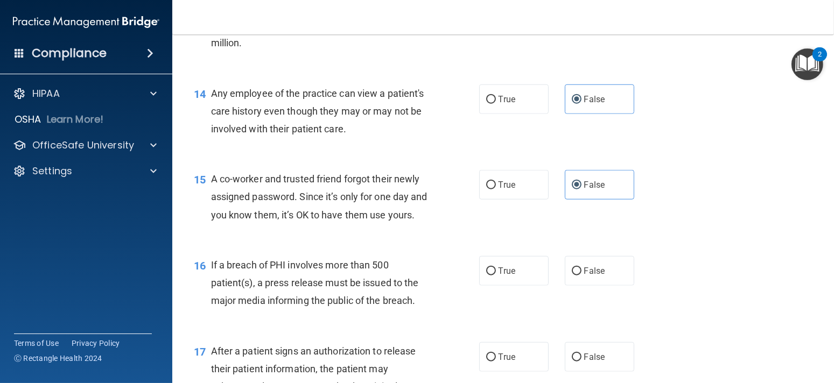
scroll to position [1239, 0]
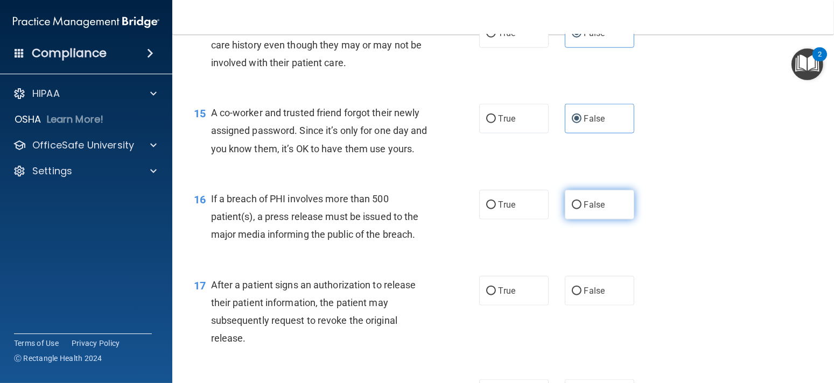
click at [595, 220] on label "False" at bounding box center [599, 205] width 69 height 30
click at [582, 210] on input "False" at bounding box center [577, 205] width 10 height 8
radio input "true"
click at [520, 300] on label "True" at bounding box center [513, 291] width 69 height 30
click at [496, 296] on input "True" at bounding box center [491, 292] width 10 height 8
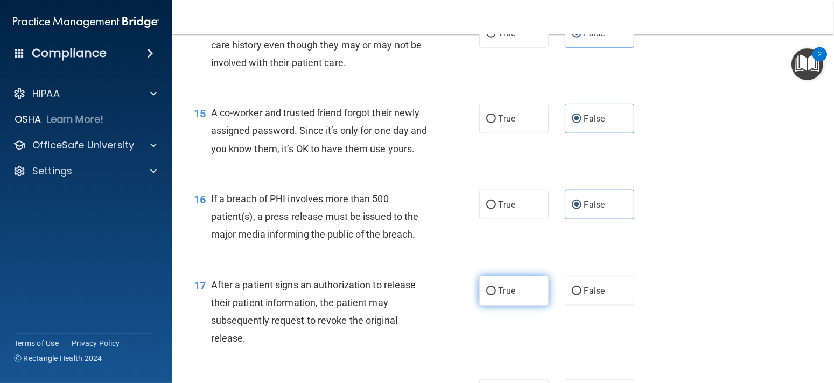
radio input "true"
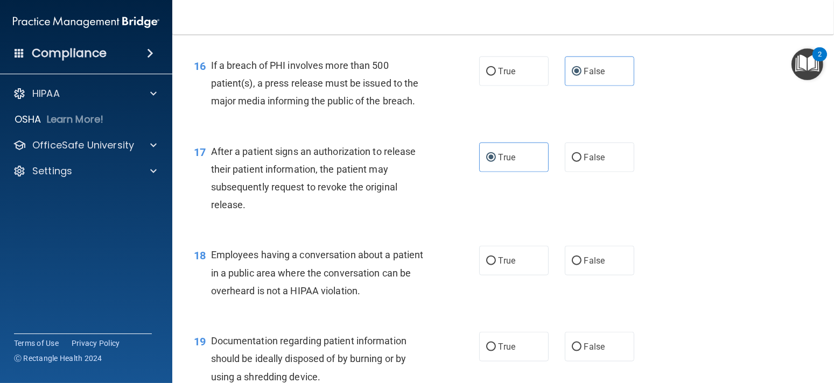
scroll to position [1400, 0]
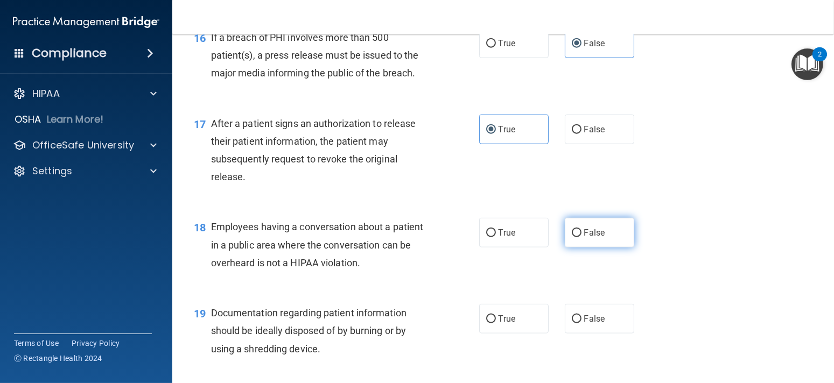
click at [605, 248] on label "False" at bounding box center [599, 233] width 69 height 30
click at [582, 238] on input "False" at bounding box center [577, 233] width 10 height 8
radio input "true"
click at [547, 329] on div "True False" at bounding box center [562, 319] width 167 height 30
click at [493, 322] on label "True" at bounding box center [513, 319] width 69 height 30
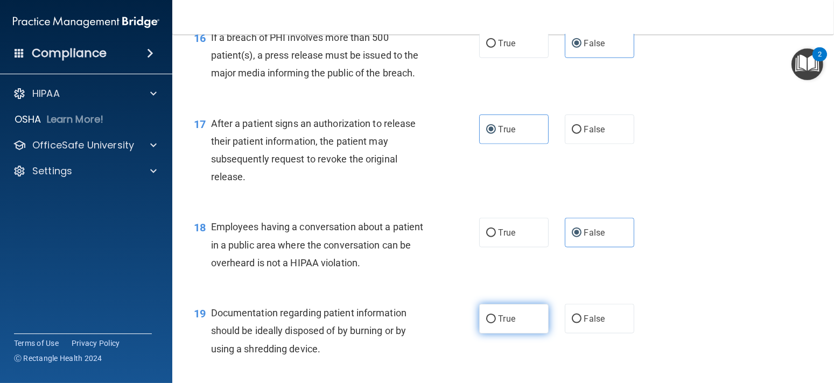
click at [493, 322] on input "True" at bounding box center [491, 320] width 10 height 8
radio input "true"
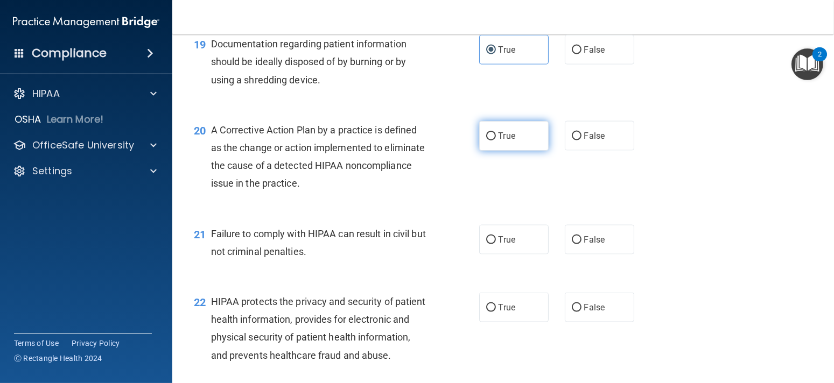
click at [502, 151] on label "True" at bounding box center [513, 136] width 69 height 30
click at [496, 141] on input "True" at bounding box center [491, 137] width 10 height 8
radio input "true"
click at [511, 245] on span "True" at bounding box center [507, 240] width 17 height 10
click at [496, 245] on input "True" at bounding box center [491, 240] width 10 height 8
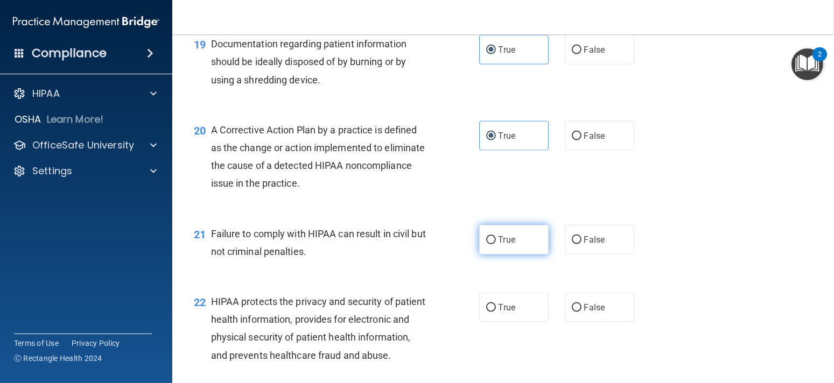
radio input "true"
click at [575, 245] on input "False" at bounding box center [577, 240] width 10 height 8
radio input "true"
radio input "false"
click at [505, 313] on span "True" at bounding box center [507, 308] width 17 height 10
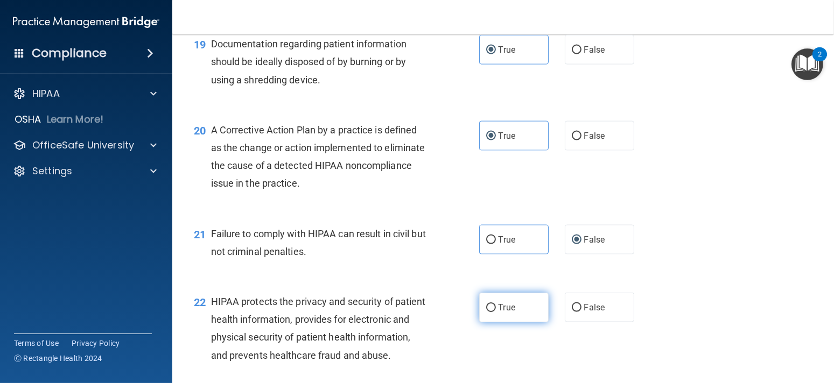
click at [496, 312] on input "True" at bounding box center [491, 308] width 10 height 8
radio input "true"
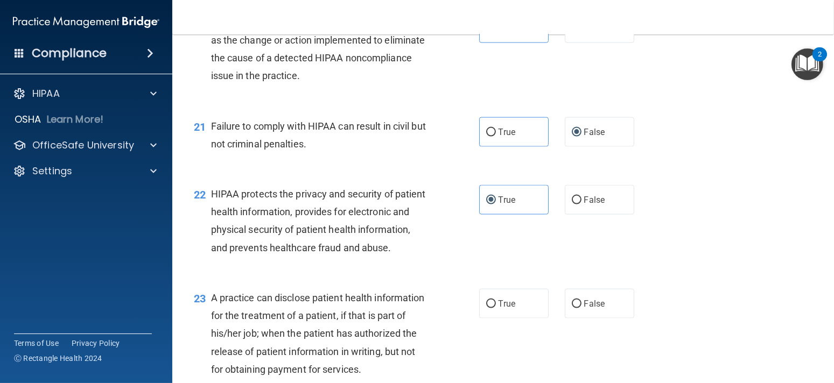
scroll to position [1831, 0]
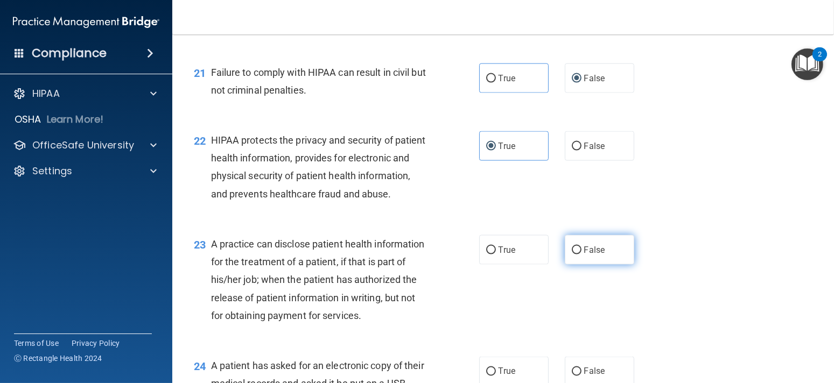
click at [589, 265] on label "False" at bounding box center [599, 250] width 69 height 30
click at [582, 255] on input "False" at bounding box center [577, 251] width 10 height 8
radio input "true"
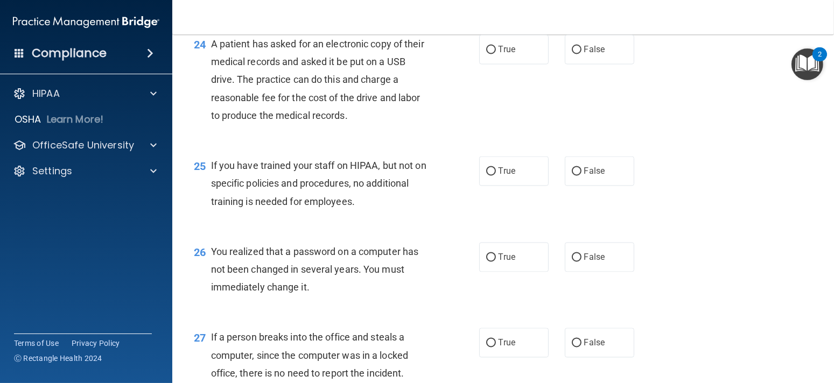
scroll to position [2154, 0]
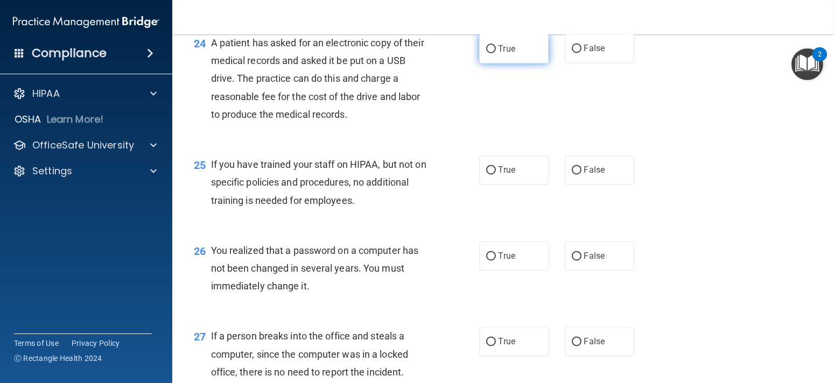
click at [487, 64] on label "True" at bounding box center [513, 49] width 69 height 30
click at [487, 53] on input "True" at bounding box center [491, 49] width 10 height 8
radio input "true"
click at [575, 175] on input "False" at bounding box center [577, 171] width 10 height 8
radio input "true"
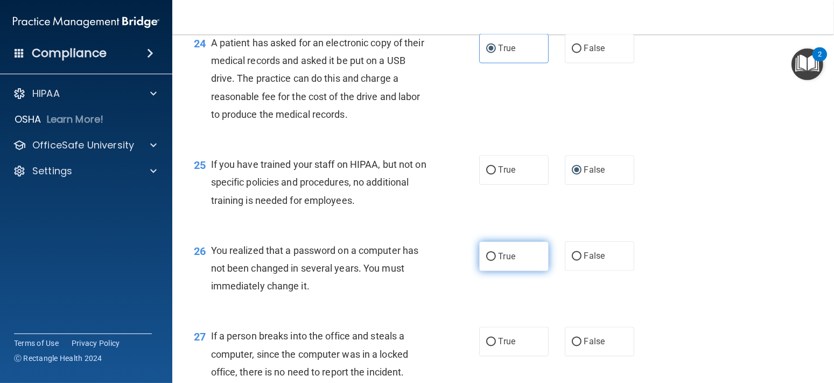
click at [513, 271] on label "True" at bounding box center [513, 257] width 69 height 30
click at [496, 261] on input "True" at bounding box center [491, 257] width 10 height 8
radio input "true"
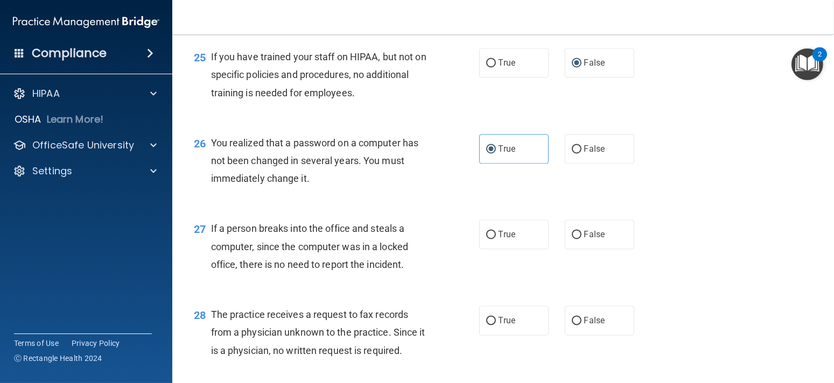
scroll to position [2424, 0]
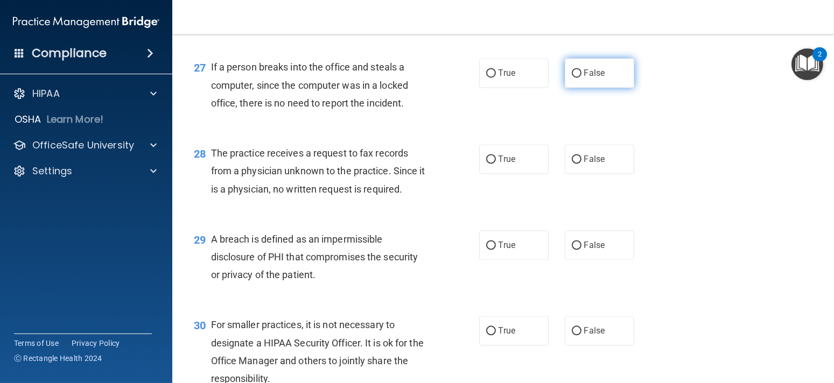
click at [584, 78] on span "False" at bounding box center [594, 73] width 21 height 10
click at [581, 78] on input "False" at bounding box center [577, 73] width 10 height 8
radio input "true"
click at [577, 174] on label "False" at bounding box center [599, 159] width 69 height 30
click at [577, 164] on input "False" at bounding box center [577, 160] width 10 height 8
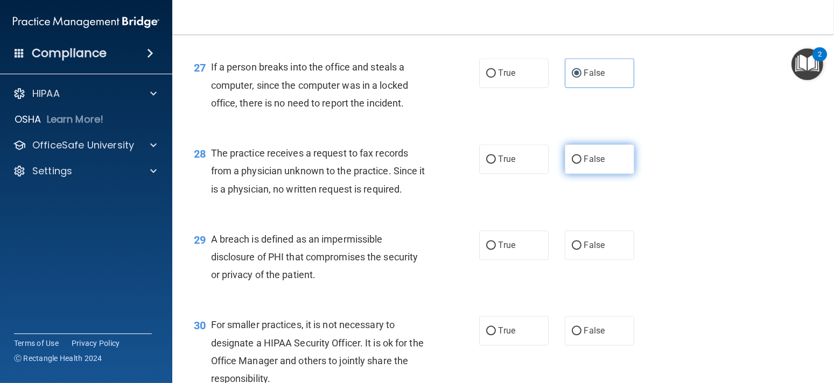
radio input "true"
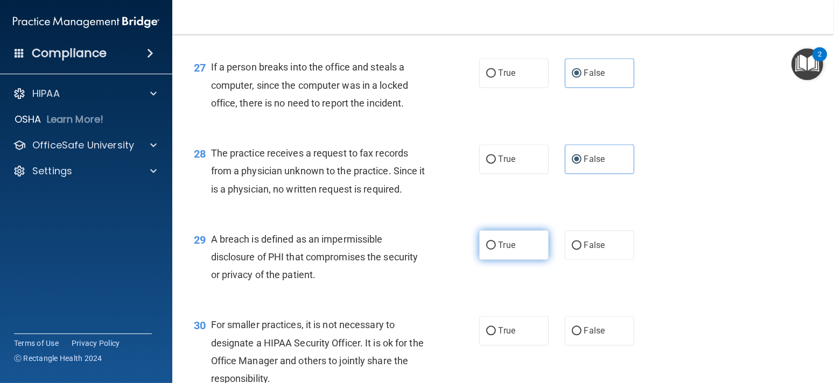
click at [493, 260] on label "True" at bounding box center [513, 246] width 69 height 30
click at [493, 250] on input "True" at bounding box center [491, 246] width 10 height 8
radio input "true"
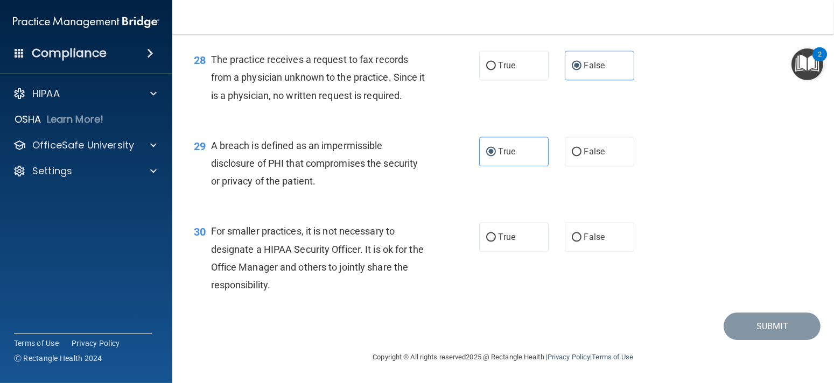
scroll to position [2570, 0]
click at [608, 238] on label "False" at bounding box center [599, 237] width 69 height 30
click at [582, 238] on input "False" at bounding box center [577, 238] width 10 height 8
radio input "true"
click at [758, 327] on button "Submit" at bounding box center [772, 326] width 97 height 27
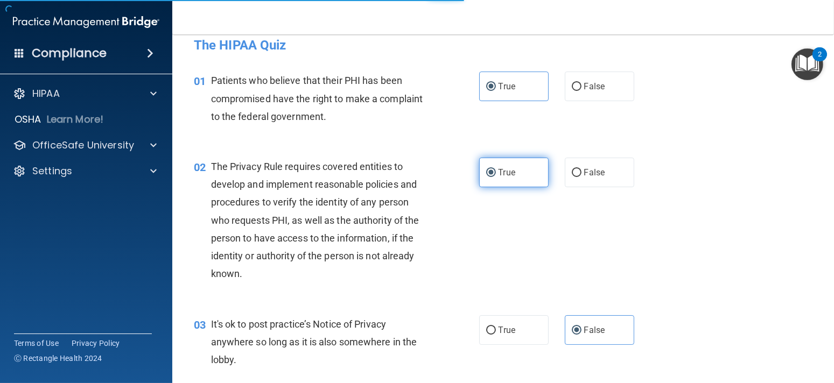
scroll to position [0, 0]
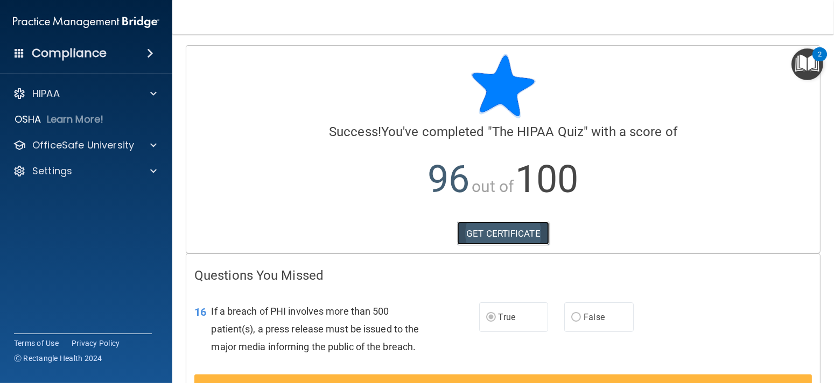
click at [518, 238] on link "GET CERTIFICATE" at bounding box center [503, 234] width 92 height 24
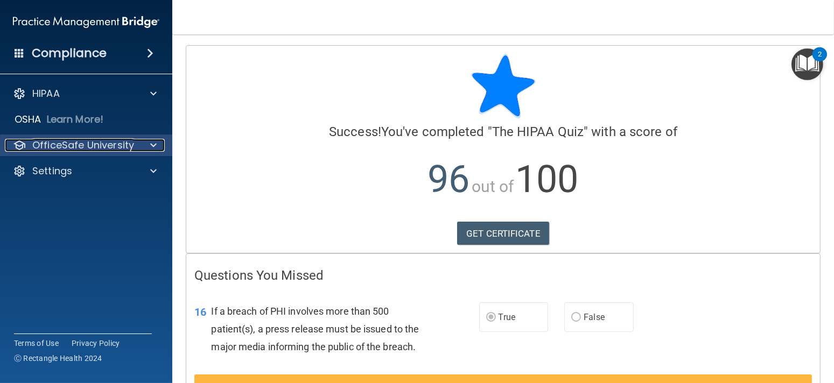
click at [75, 143] on p "OfficeSafe University" at bounding box center [83, 145] width 102 height 13
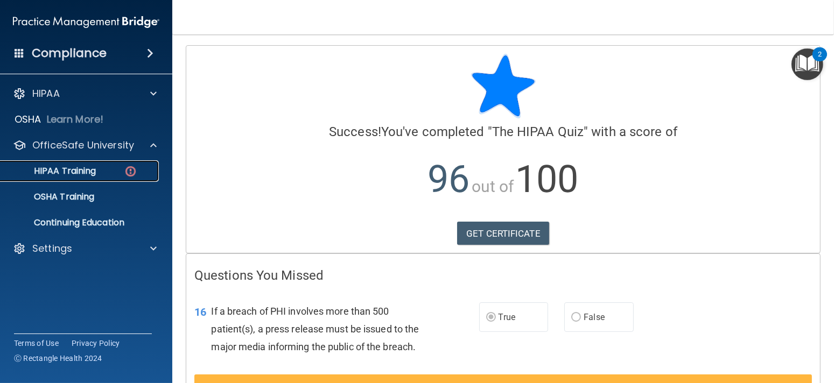
click at [98, 172] on div "HIPAA Training" at bounding box center [80, 171] width 147 height 11
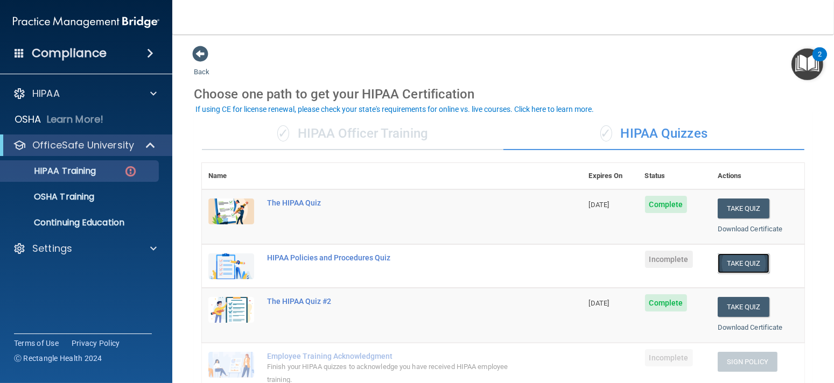
click at [724, 264] on button "Take Quiz" at bounding box center [744, 264] width 52 height 20
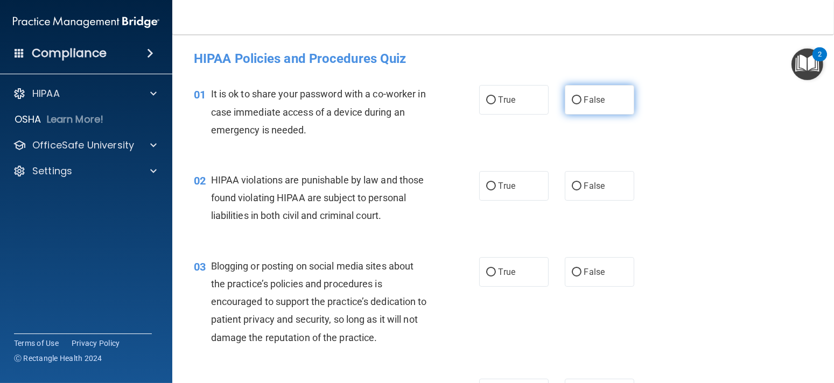
click at [598, 101] on span "False" at bounding box center [594, 100] width 21 height 10
click at [582, 101] on input "False" at bounding box center [577, 100] width 10 height 8
radio input "true"
click at [584, 265] on label "False" at bounding box center [599, 272] width 69 height 30
click at [582, 269] on input "False" at bounding box center [577, 273] width 10 height 8
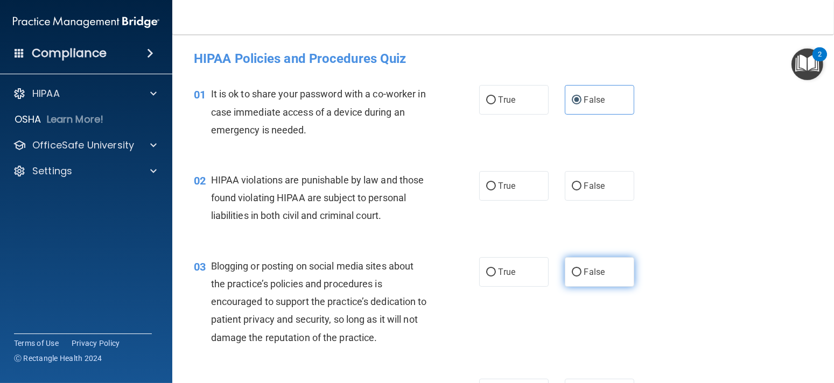
radio input "true"
click at [486, 188] on input "True" at bounding box center [491, 187] width 10 height 8
radio input "true"
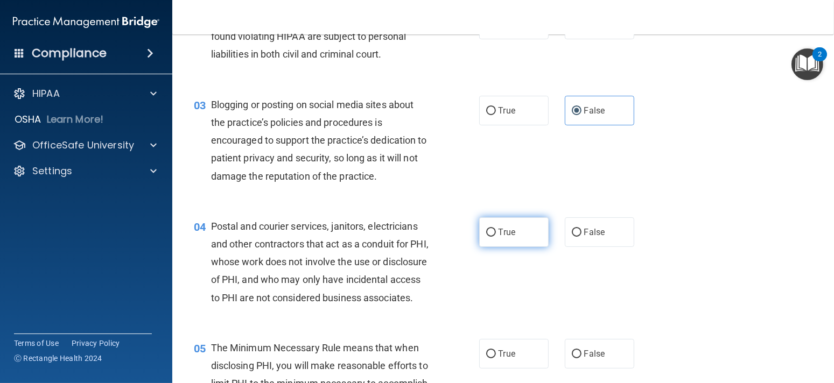
click at [520, 240] on label "True" at bounding box center [513, 233] width 69 height 30
click at [496, 237] on input "True" at bounding box center [491, 233] width 10 height 8
radio input "true"
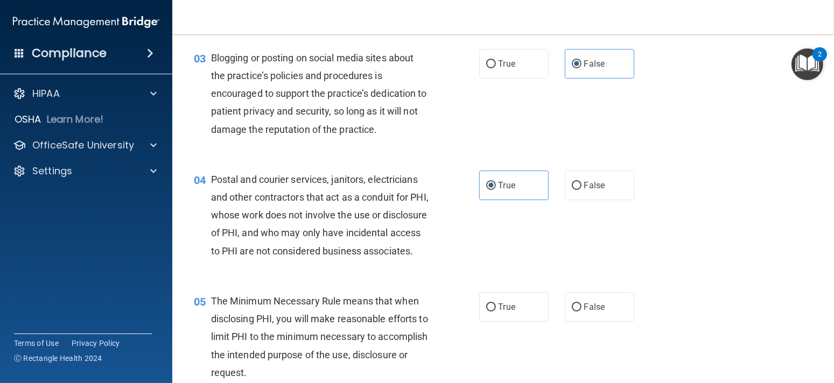
scroll to position [269, 0]
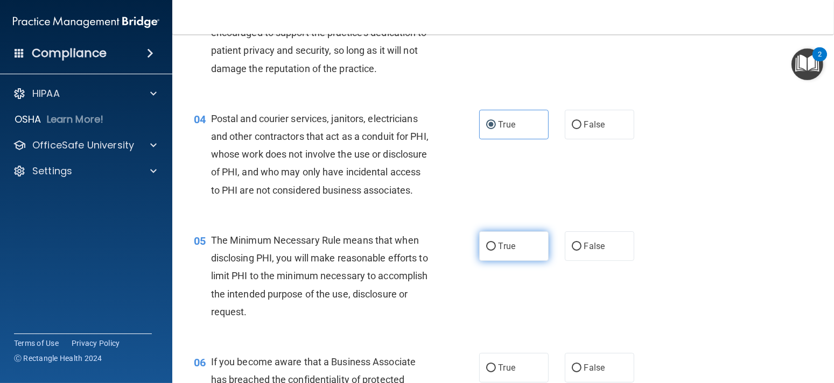
click at [491, 251] on input "True" at bounding box center [491, 247] width 10 height 8
radio input "true"
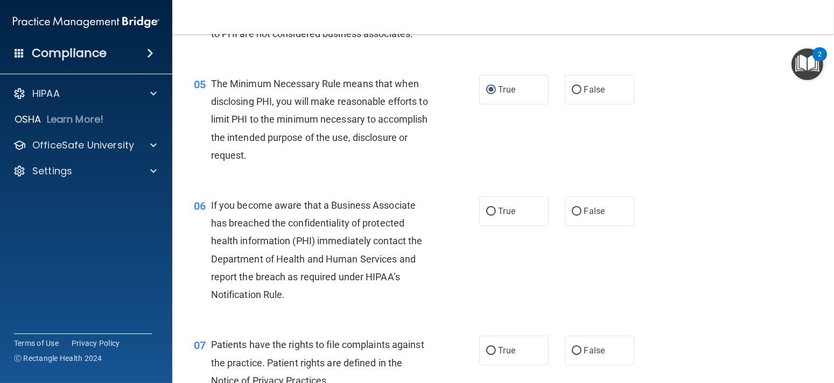
scroll to position [485, 0]
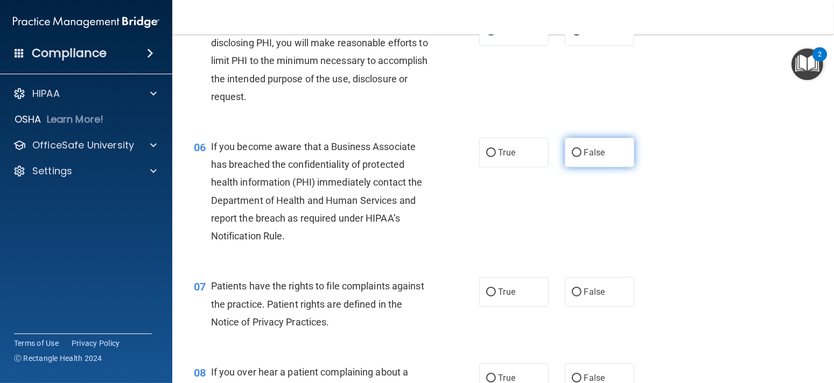
click at [578, 168] on label "False" at bounding box center [599, 153] width 69 height 30
click at [578, 157] on input "False" at bounding box center [577, 153] width 10 height 8
radio input "true"
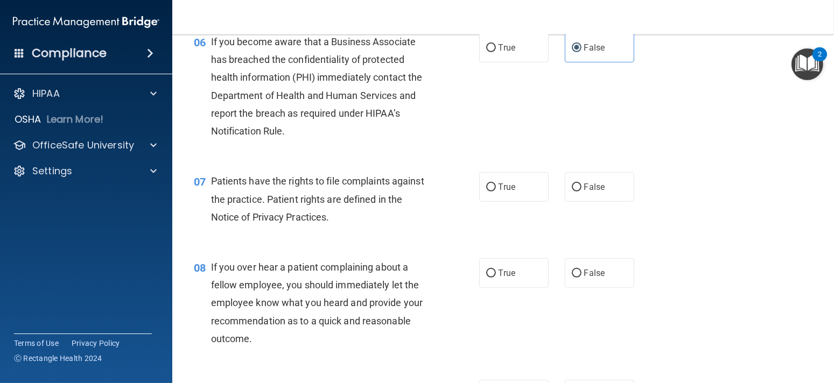
scroll to position [592, 0]
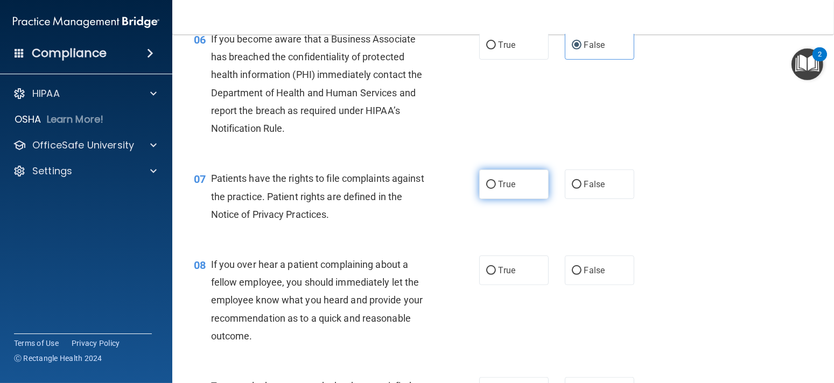
click at [507, 190] on span "True" at bounding box center [507, 184] width 17 height 10
click at [496, 189] on input "True" at bounding box center [491, 185] width 10 height 8
radio input "true"
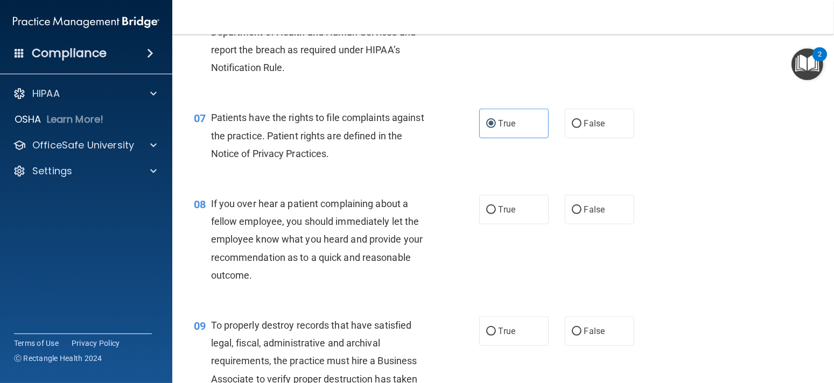
scroll to position [700, 0]
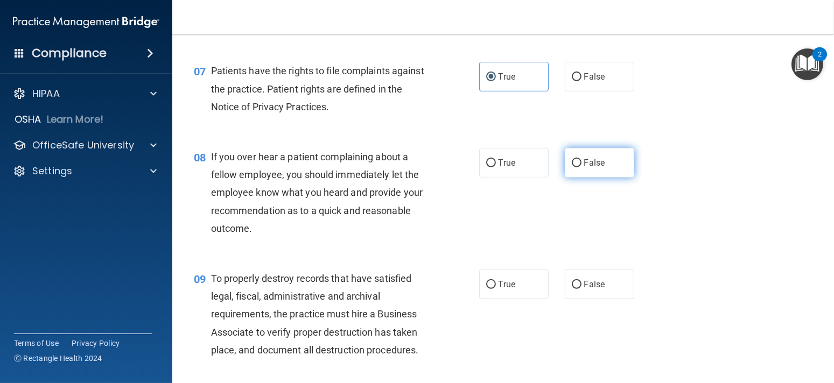
click at [572, 168] on input "False" at bounding box center [577, 163] width 10 height 8
radio input "true"
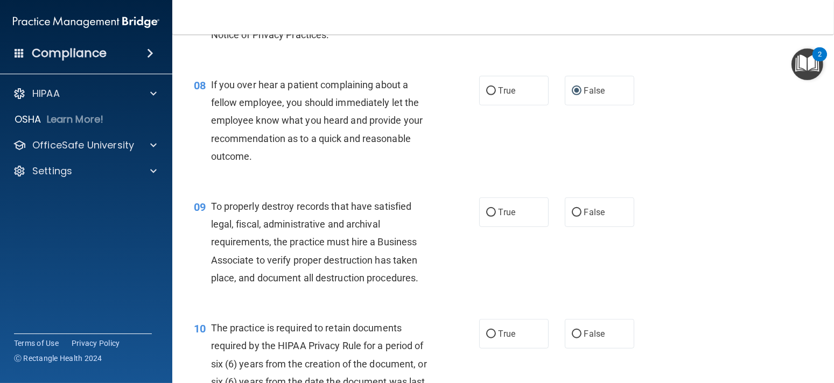
scroll to position [916, 0]
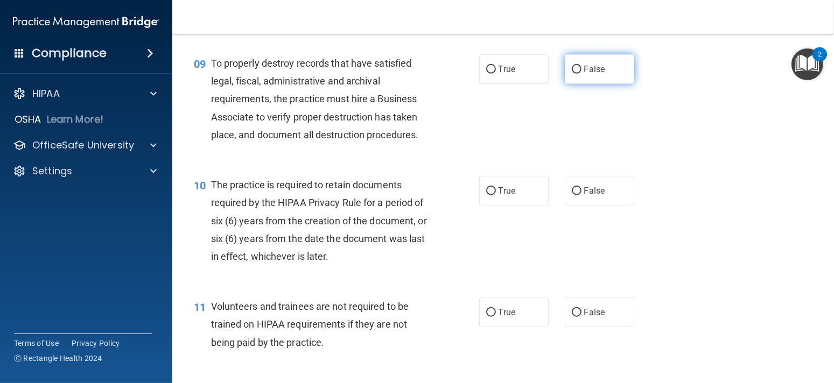
click at [582, 79] on label "False" at bounding box center [599, 69] width 69 height 30
click at [582, 74] on input "False" at bounding box center [577, 70] width 10 height 8
radio input "true"
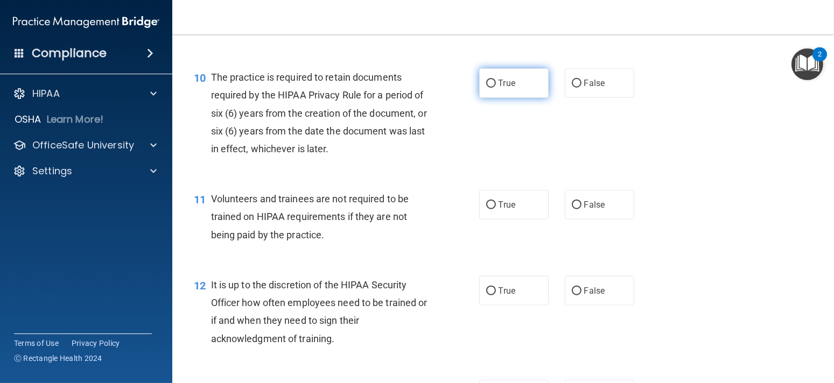
click at [505, 95] on label "True" at bounding box center [513, 83] width 69 height 30
click at [496, 88] on input "True" at bounding box center [491, 84] width 10 height 8
radio input "true"
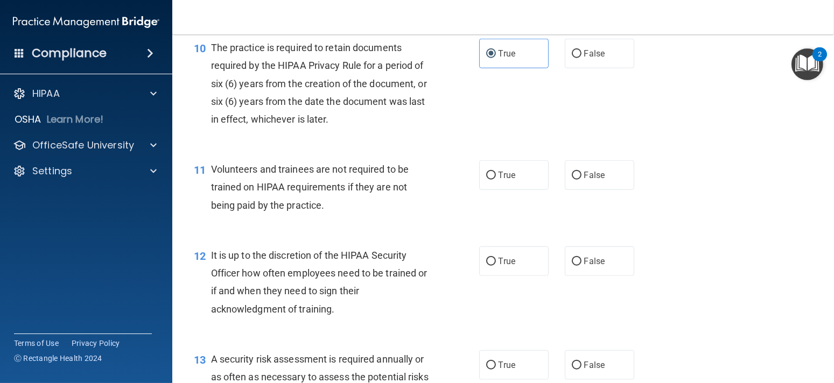
scroll to position [1131, 0]
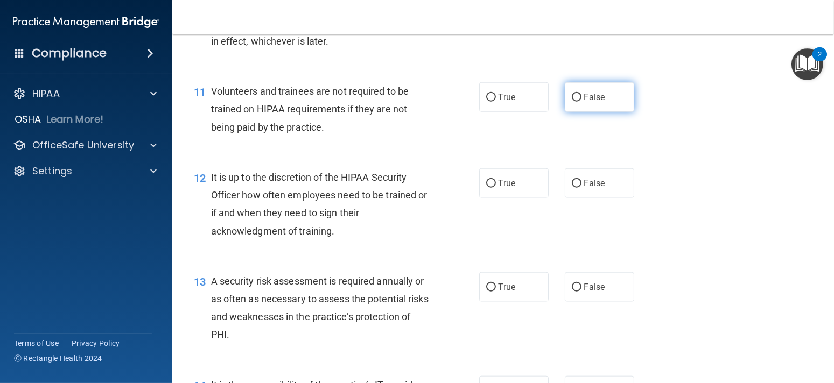
click at [573, 102] on input "False" at bounding box center [577, 98] width 10 height 8
radio input "true"
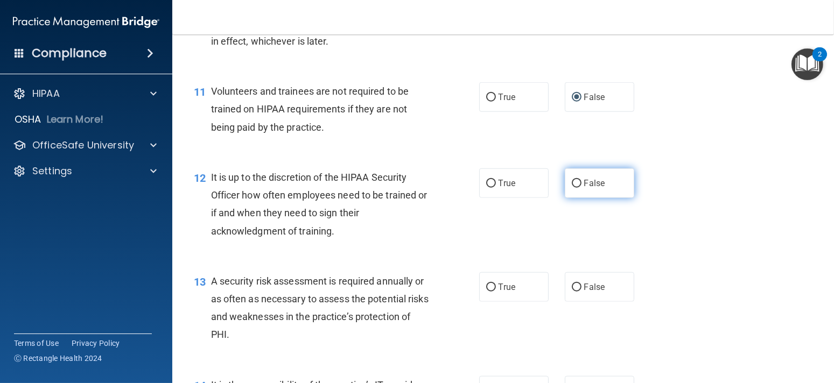
click at [611, 198] on label "False" at bounding box center [599, 184] width 69 height 30
click at [582, 188] on input "False" at bounding box center [577, 184] width 10 height 8
radio input "true"
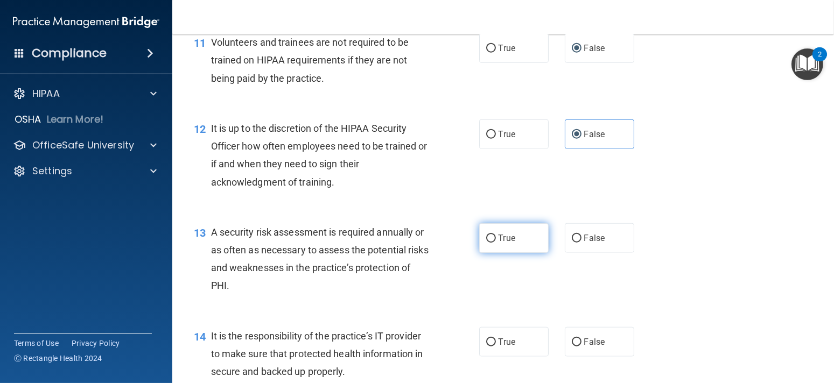
scroll to position [1239, 0]
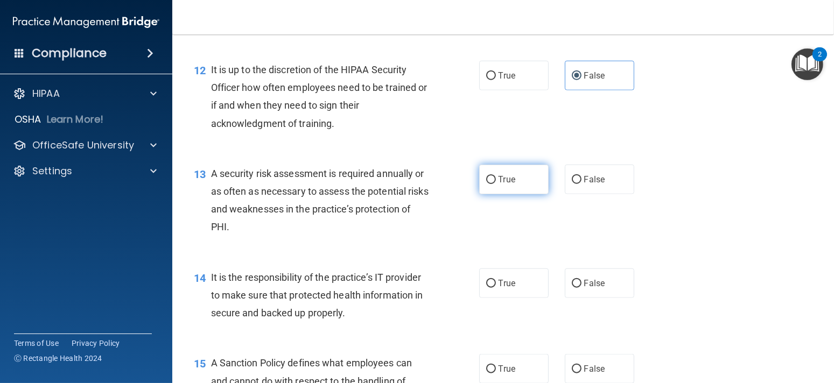
drag, startPoint x: 497, startPoint y: 190, endPoint x: 491, endPoint y: 183, distance: 9.5
click at [494, 186] on label "True" at bounding box center [513, 180] width 69 height 30
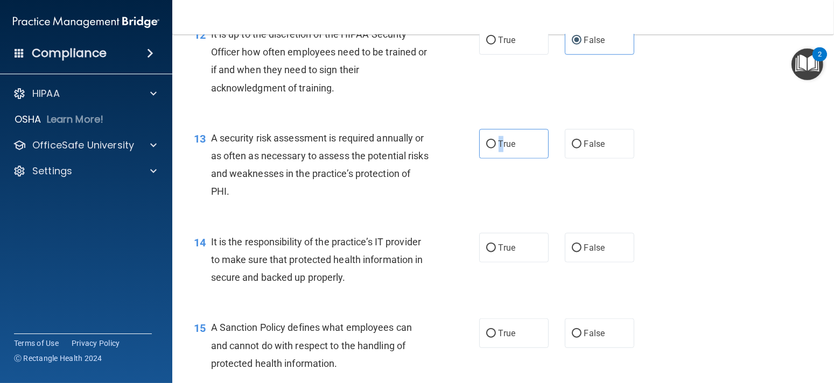
scroll to position [1347, 0]
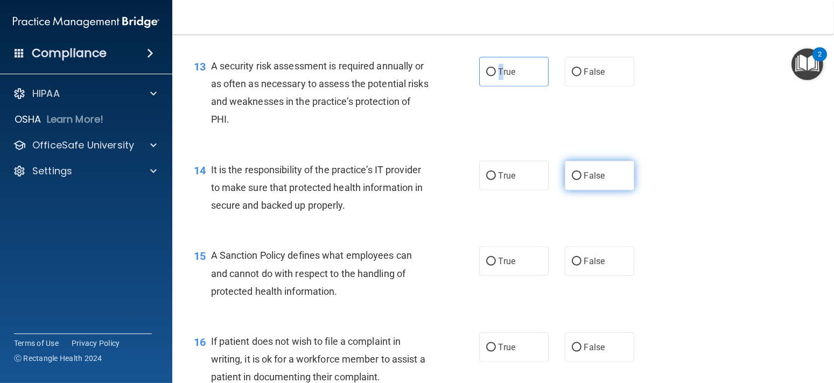
click at [576, 180] on input "False" at bounding box center [577, 176] width 10 height 8
radio input "true"
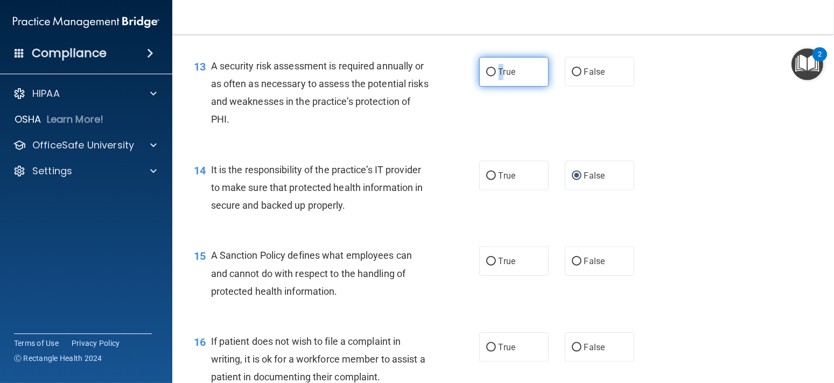
click at [489, 76] on input "True" at bounding box center [491, 72] width 10 height 8
radio input "true"
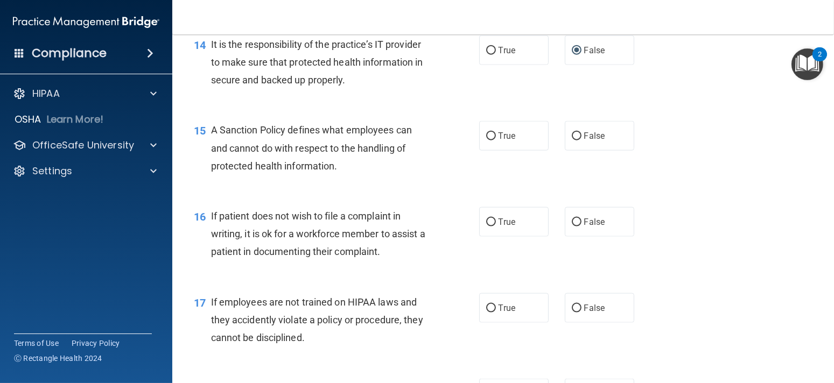
scroll to position [1508, 0]
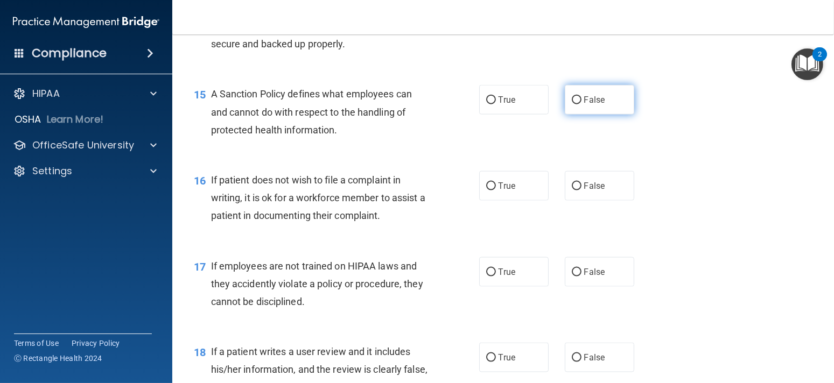
click at [572, 115] on label "False" at bounding box center [599, 100] width 69 height 30
click at [572, 104] on input "False" at bounding box center [577, 100] width 10 height 8
radio input "true"
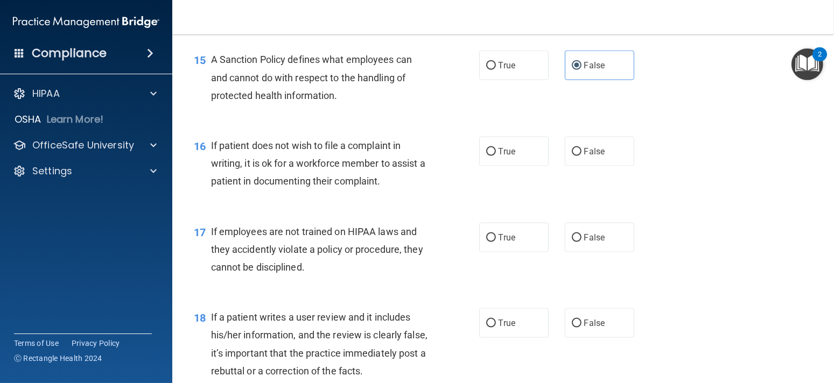
scroll to position [1616, 0]
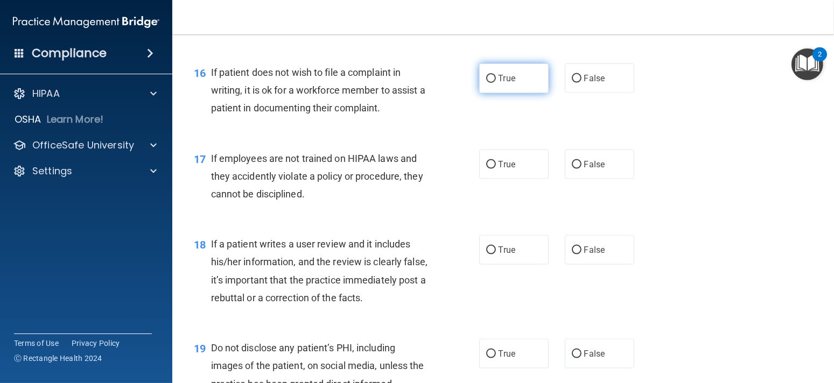
click at [499, 83] on span "True" at bounding box center [507, 78] width 17 height 10
click at [495, 83] on input "True" at bounding box center [491, 79] width 10 height 8
radio input "true"
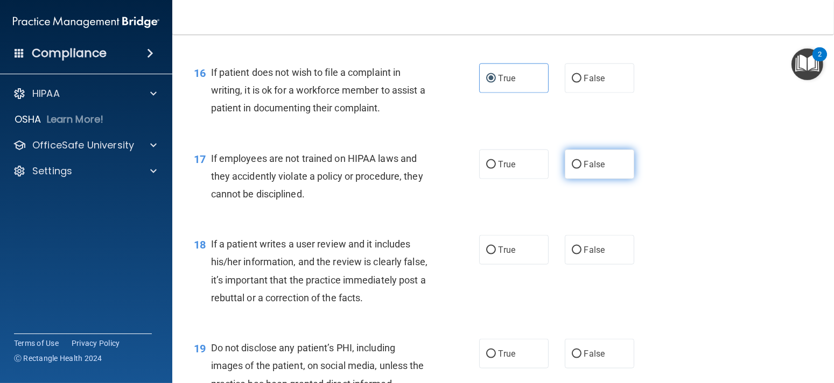
click at [584, 170] on span "False" at bounding box center [594, 164] width 21 height 10
click at [582, 169] on input "False" at bounding box center [577, 165] width 10 height 8
radio input "true"
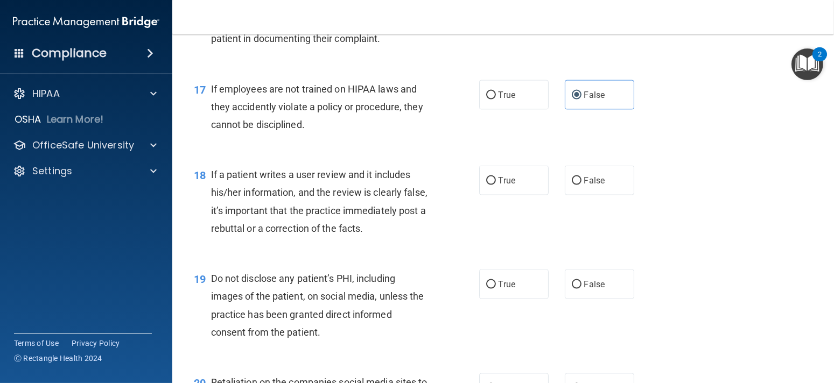
scroll to position [1777, 0]
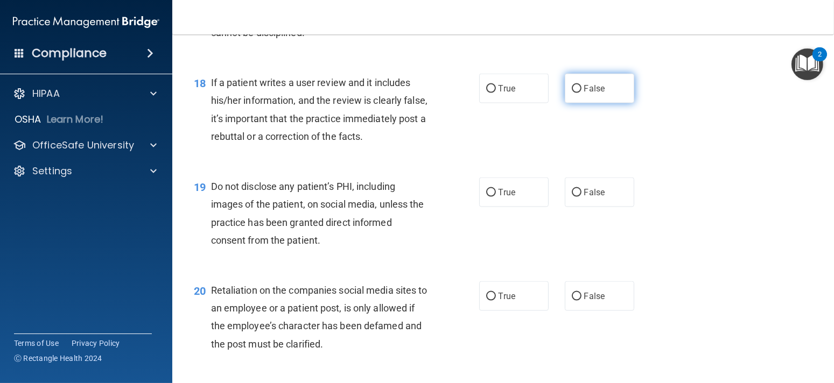
click at [594, 94] on span "False" at bounding box center [594, 88] width 21 height 10
click at [582, 93] on input "False" at bounding box center [577, 89] width 10 height 8
radio input "true"
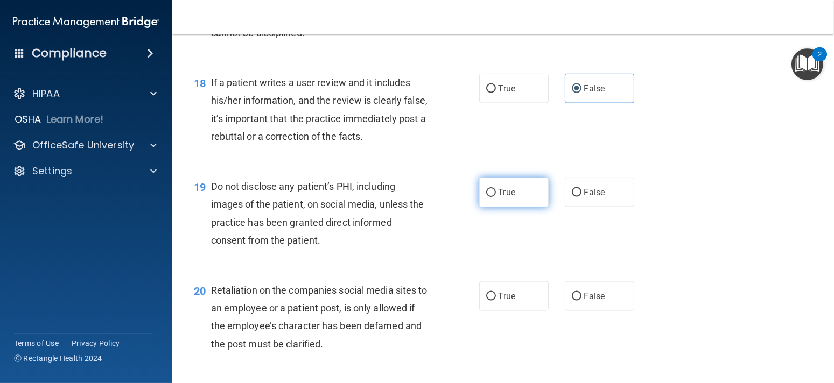
click at [489, 197] on input "True" at bounding box center [491, 193] width 10 height 8
radio input "true"
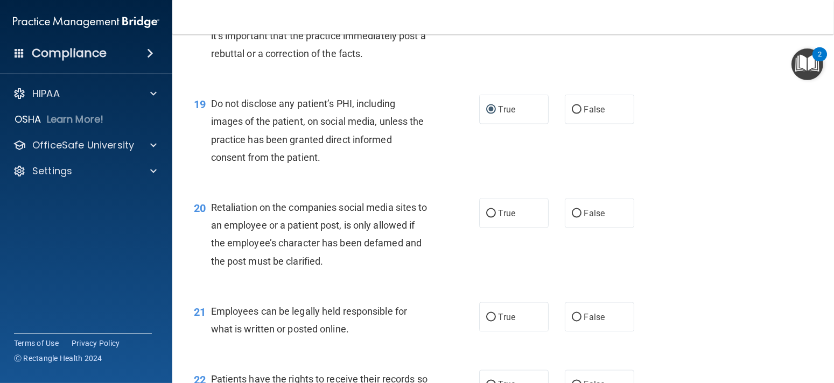
scroll to position [1885, 0]
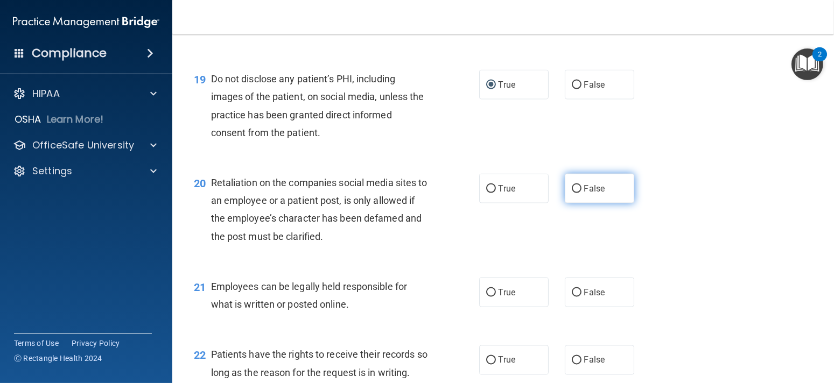
click at [572, 193] on input "False" at bounding box center [577, 189] width 10 height 8
radio input "true"
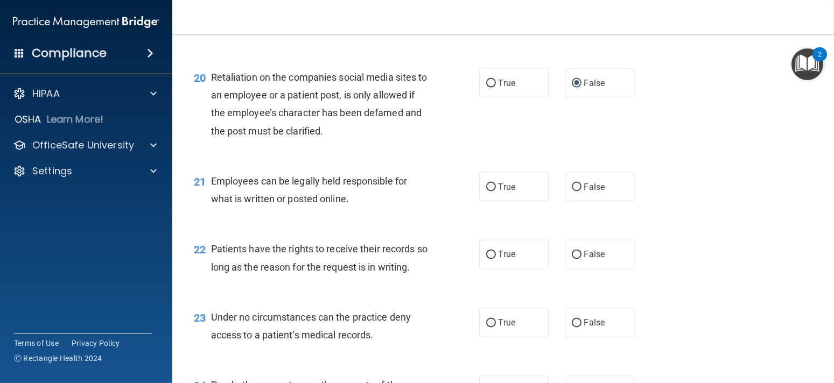
scroll to position [1993, 0]
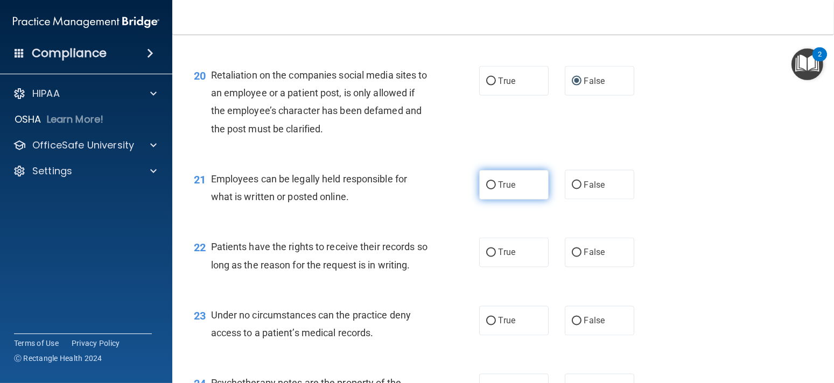
click at [489, 200] on label "True" at bounding box center [513, 185] width 69 height 30
click at [489, 190] on input "True" at bounding box center [491, 186] width 10 height 8
radio input "true"
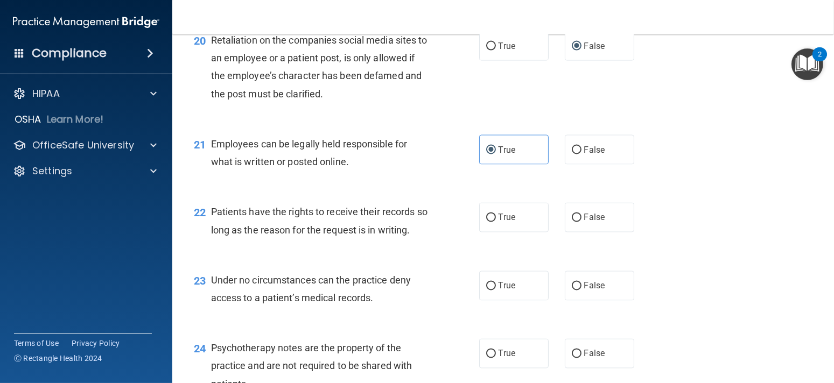
scroll to position [2047, 0]
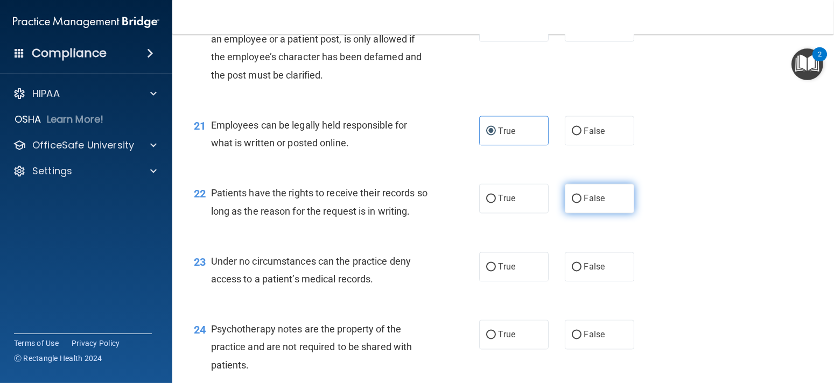
click at [575, 211] on label "False" at bounding box center [599, 199] width 69 height 30
click at [575, 204] on input "False" at bounding box center [577, 200] width 10 height 8
radio input "true"
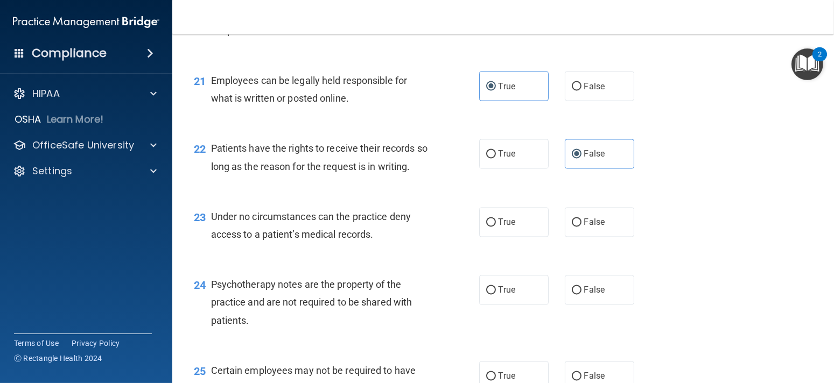
scroll to position [2154, 0]
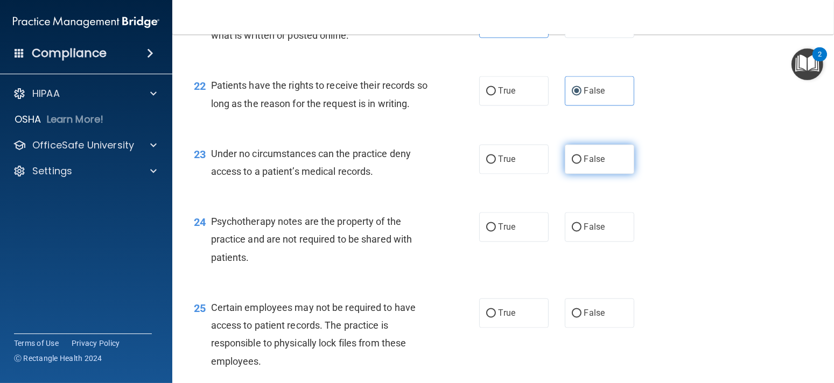
click at [605, 171] on label "False" at bounding box center [599, 160] width 69 height 30
click at [582, 164] on input "False" at bounding box center [577, 160] width 10 height 8
radio input "true"
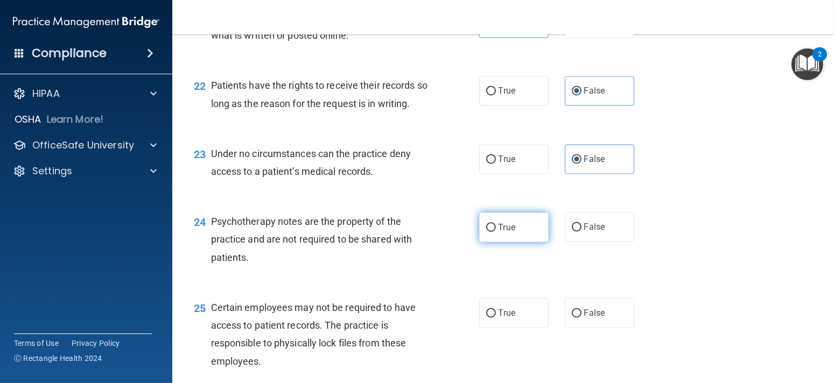
click at [514, 242] on label "True" at bounding box center [513, 228] width 69 height 30
click at [496, 232] on input "True" at bounding box center [491, 228] width 10 height 8
radio input "true"
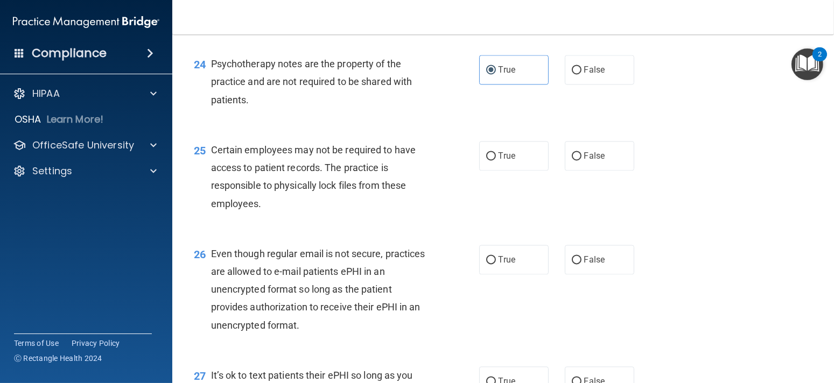
scroll to position [2316, 0]
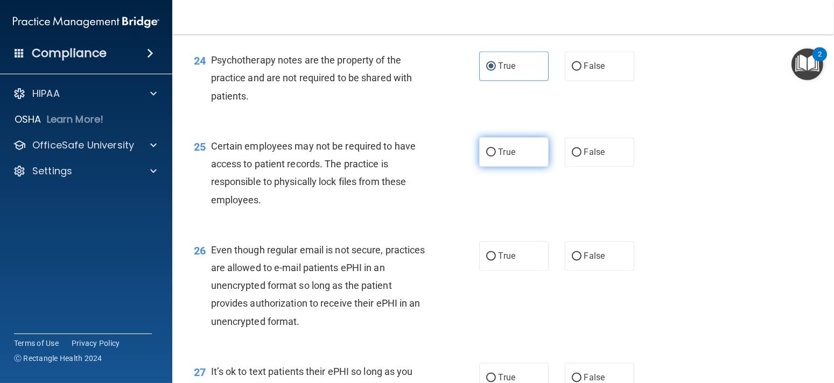
click at [486, 157] on input "True" at bounding box center [491, 153] width 10 height 8
radio input "true"
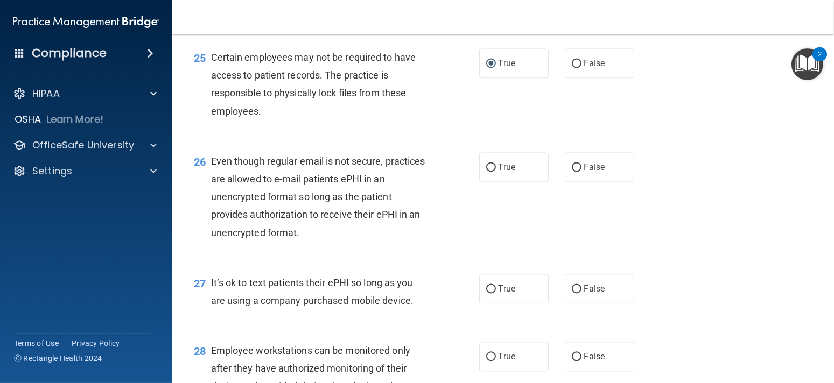
scroll to position [2424, 0]
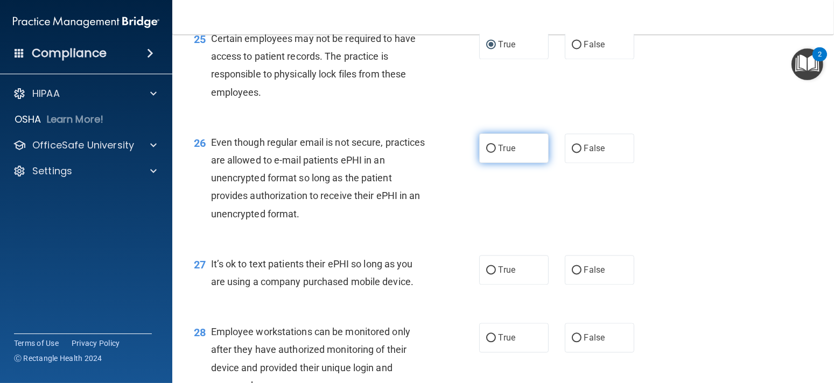
click at [487, 163] on label "True" at bounding box center [513, 149] width 69 height 30
click at [487, 153] on input "True" at bounding box center [491, 149] width 10 height 8
radio input "true"
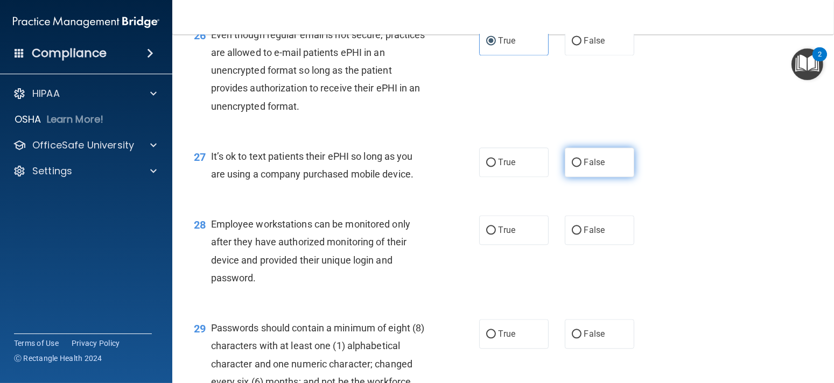
click at [584, 168] on span "False" at bounding box center [594, 162] width 21 height 10
click at [581, 167] on input "False" at bounding box center [577, 163] width 10 height 8
radio input "true"
click at [572, 235] on input "False" at bounding box center [577, 231] width 10 height 8
radio input "true"
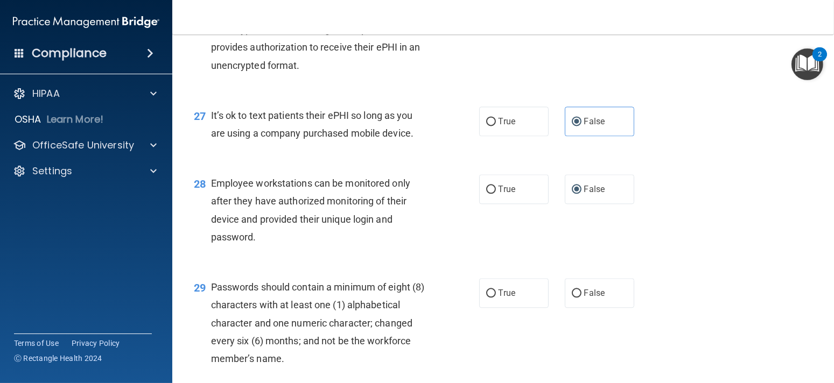
scroll to position [2639, 0]
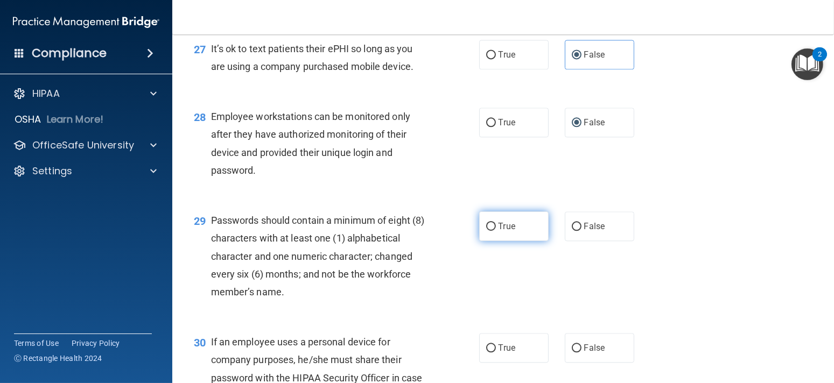
click at [499, 232] on span "True" at bounding box center [507, 226] width 17 height 10
click at [494, 231] on input "True" at bounding box center [491, 227] width 10 height 8
radio input "true"
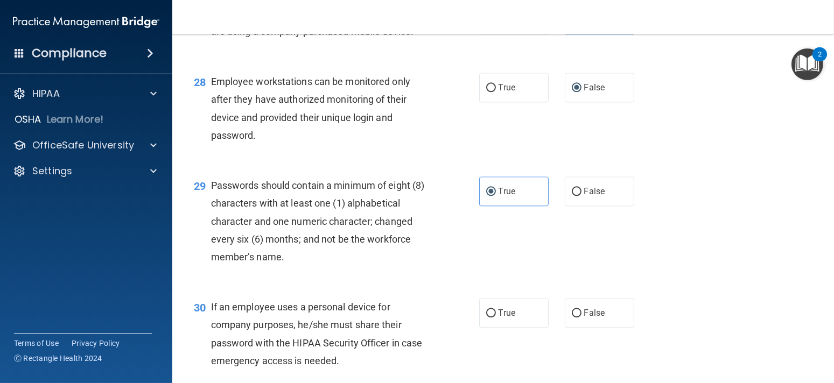
scroll to position [2747, 0]
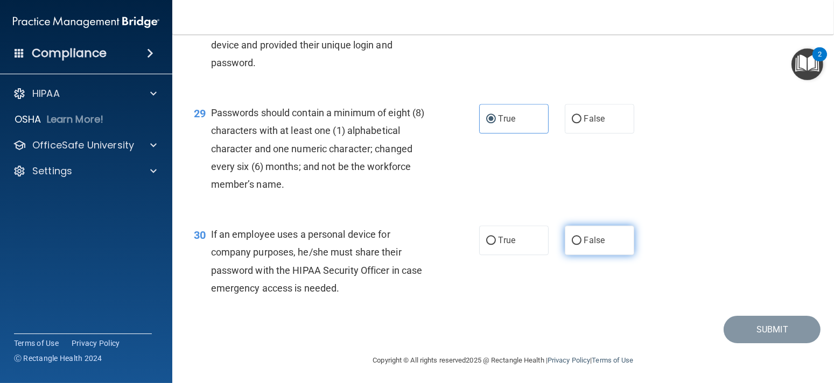
click at [584, 246] on span "False" at bounding box center [594, 240] width 21 height 10
click at [582, 245] on input "False" at bounding box center [577, 241] width 10 height 8
radio input "true"
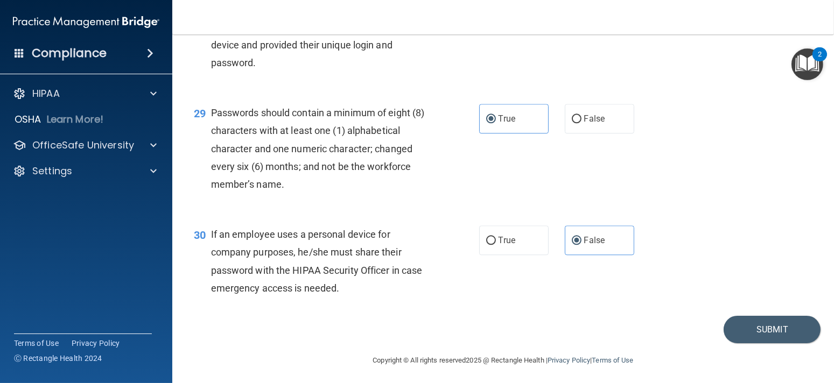
scroll to position [2767, 0]
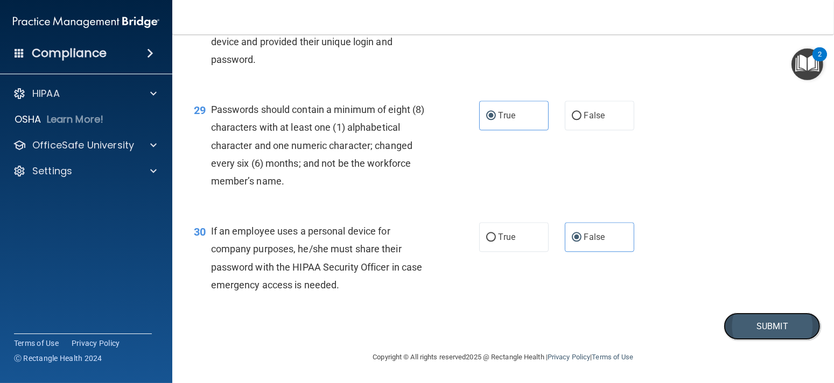
click at [750, 316] on button "Submit" at bounding box center [772, 326] width 97 height 27
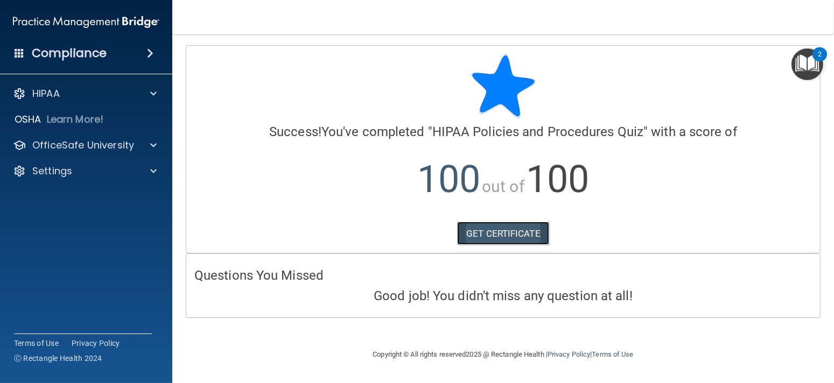
click at [481, 233] on link "GET CERTIFICATE" at bounding box center [503, 234] width 92 height 24
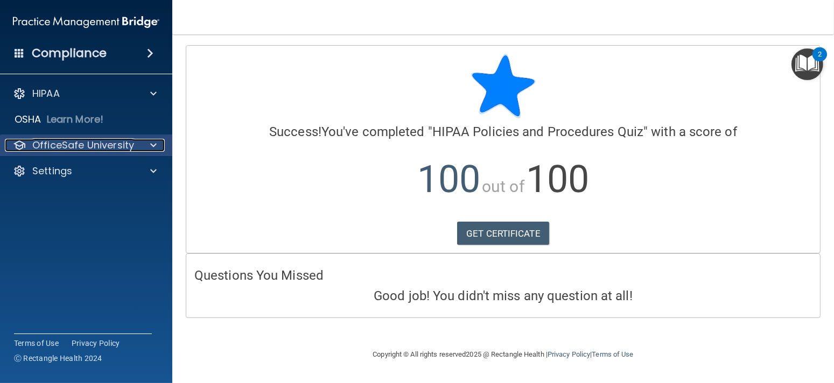
click at [110, 143] on p "OfficeSafe University" at bounding box center [83, 145] width 102 height 13
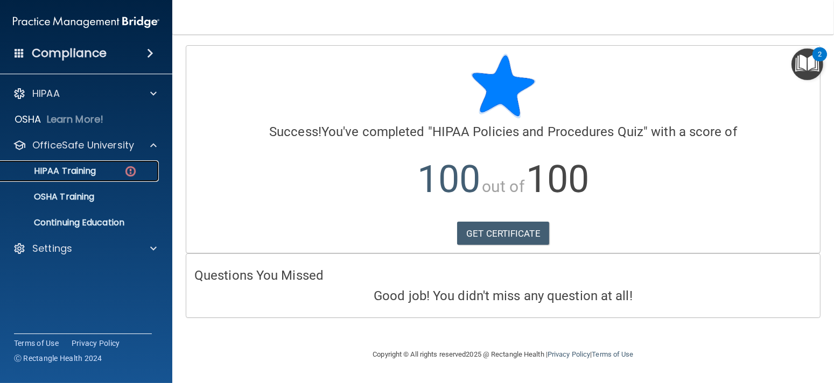
click at [123, 173] on div "HIPAA Training" at bounding box center [80, 171] width 147 height 11
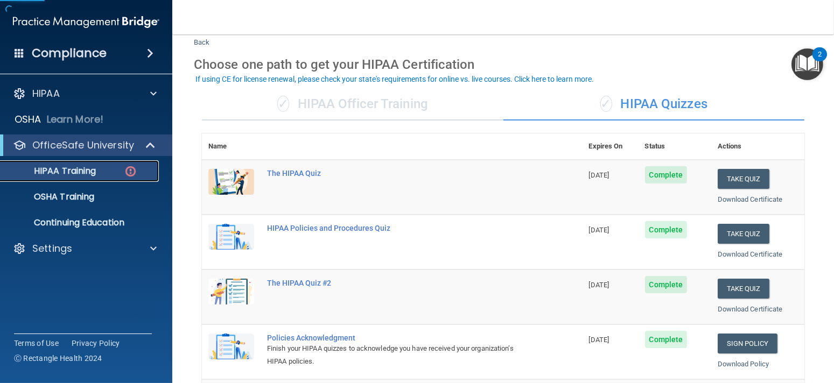
scroll to position [108, 0]
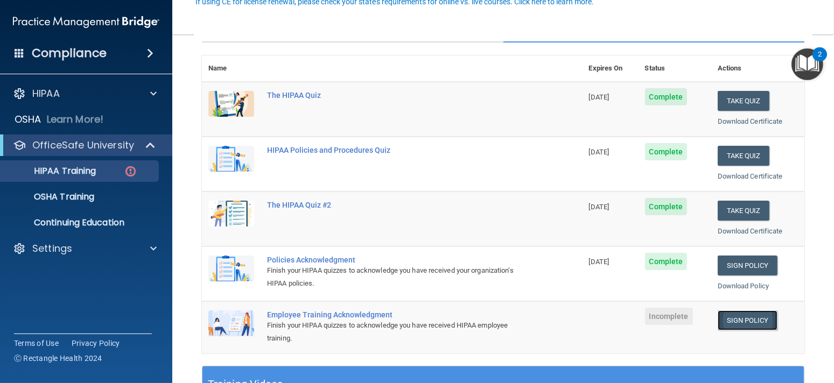
click at [731, 318] on link "Sign Policy" at bounding box center [748, 321] width 60 height 20
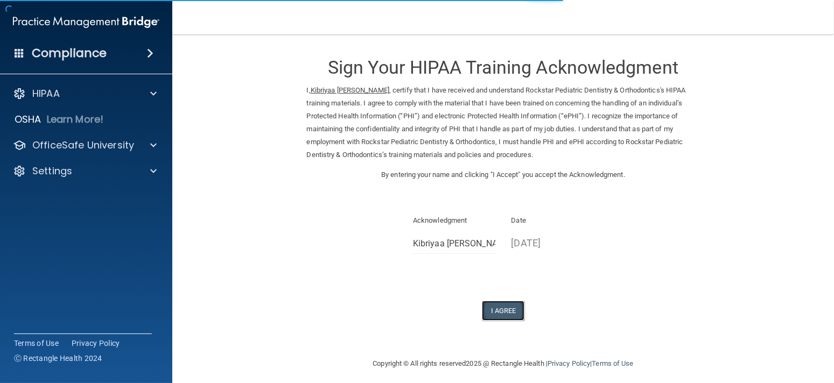
click at [494, 311] on button "I Agree" at bounding box center [503, 311] width 43 height 20
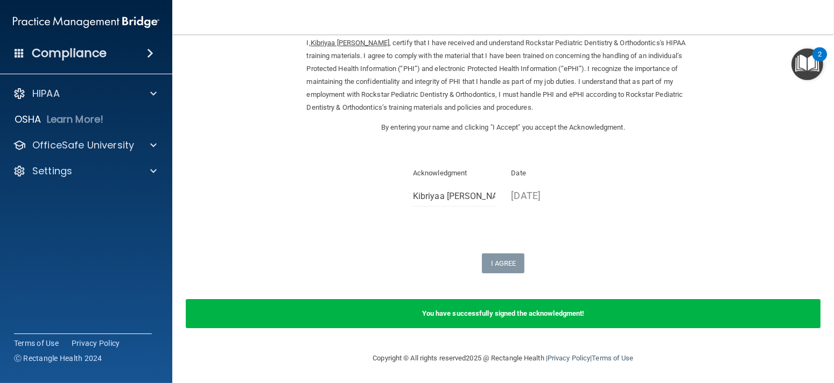
scroll to position [48, 0]
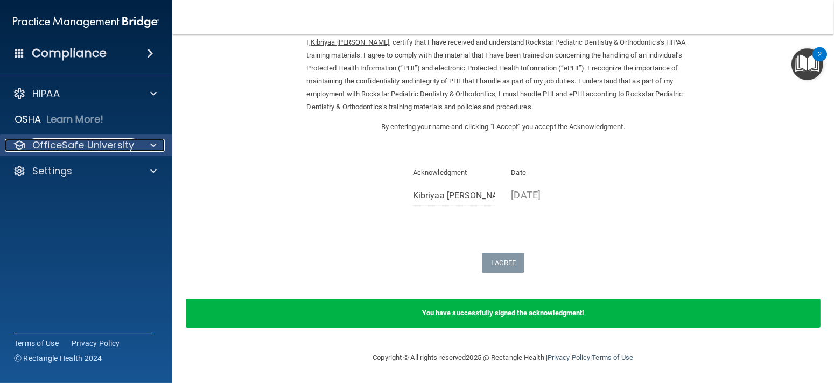
click at [85, 149] on p "OfficeSafe University" at bounding box center [83, 145] width 102 height 13
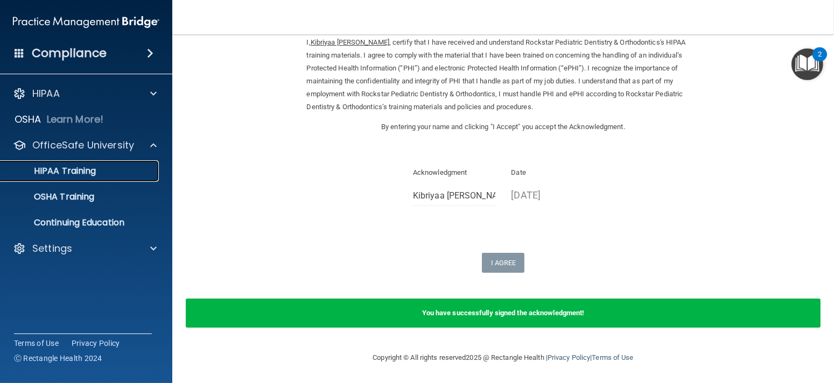
click at [148, 176] on div "HIPAA Training" at bounding box center [80, 171] width 147 height 11
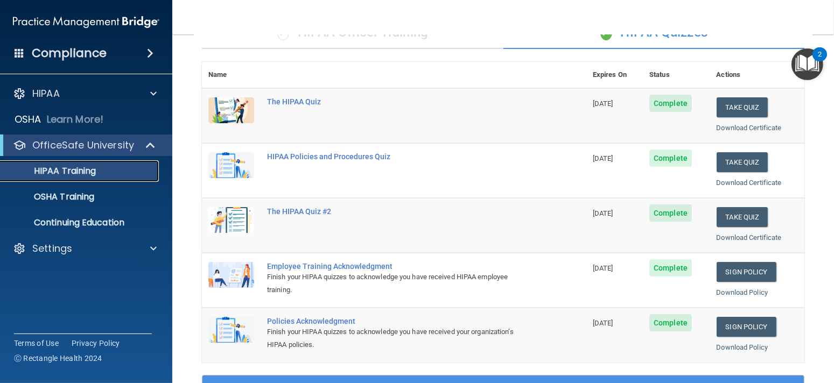
scroll to position [155, 0]
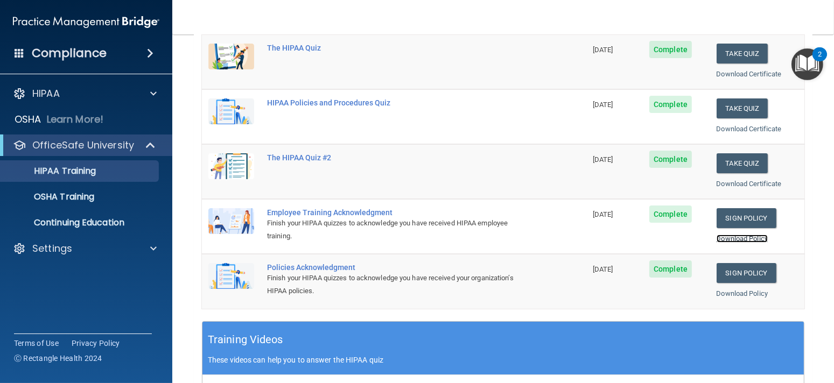
click at [747, 236] on link "Download Policy" at bounding box center [743, 239] width 52 height 8
click at [740, 292] on link "Download Policy" at bounding box center [743, 294] width 52 height 8
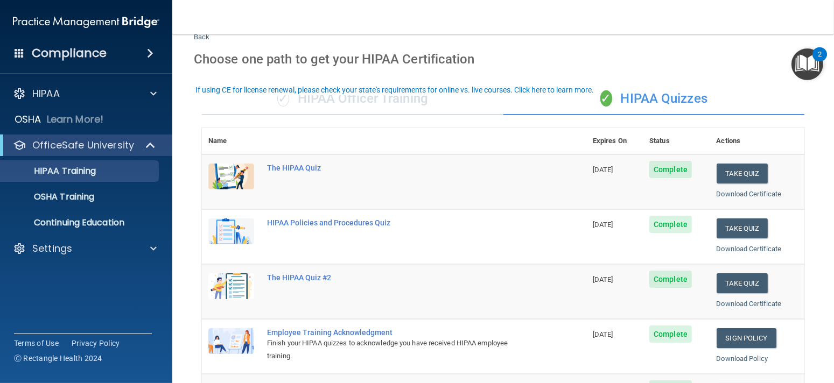
scroll to position [54, 0]
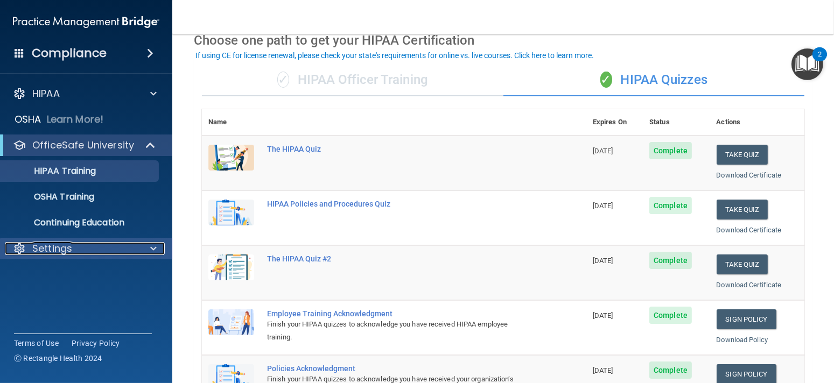
click at [43, 253] on p "Settings" at bounding box center [52, 248] width 40 height 13
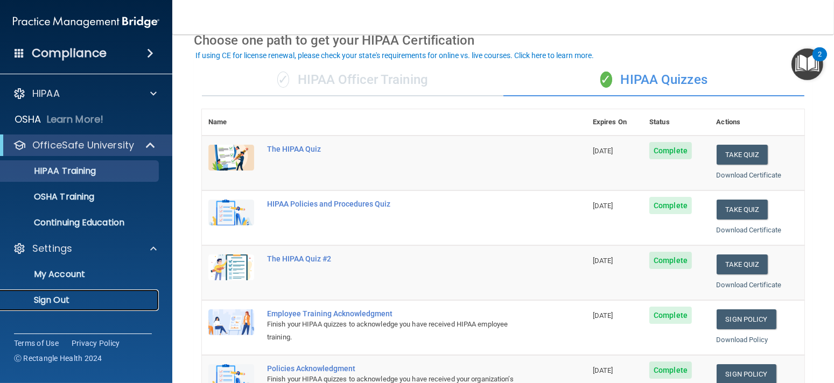
click at [81, 301] on p "Sign Out" at bounding box center [80, 300] width 147 height 11
